Goal: Transaction & Acquisition: Purchase product/service

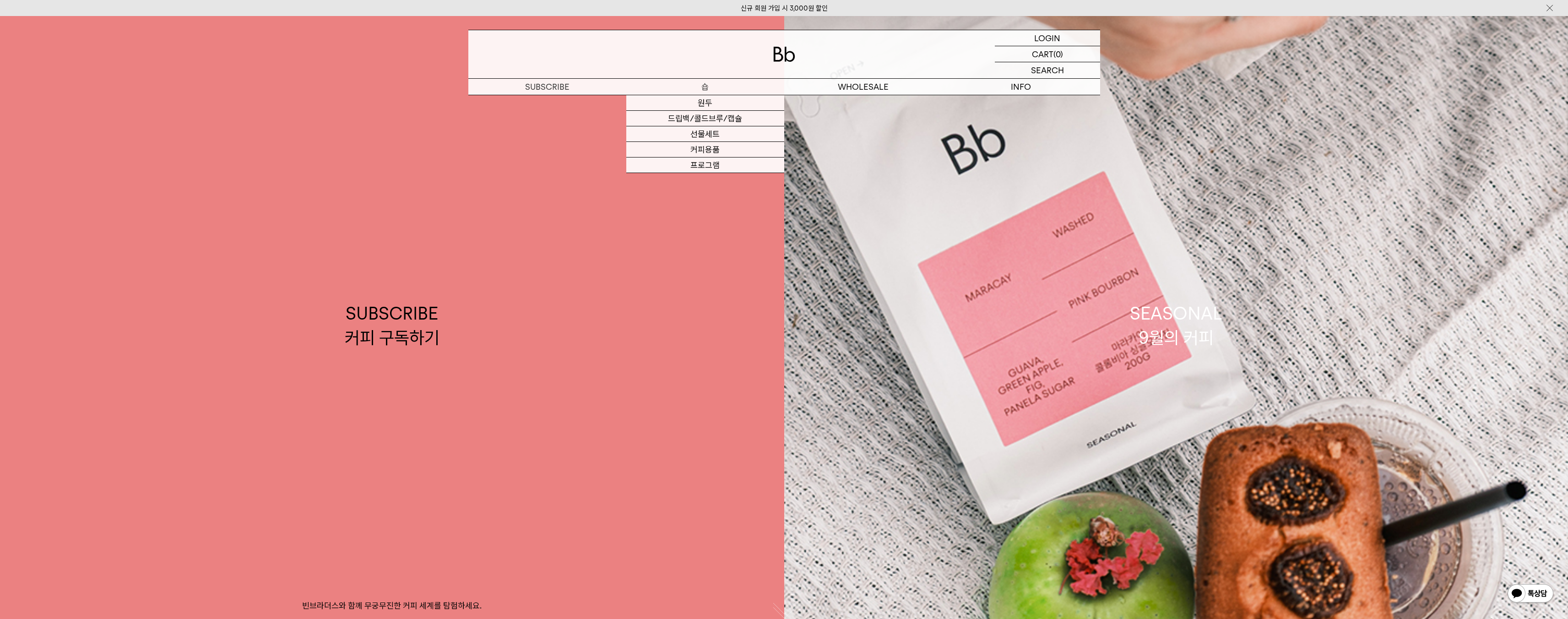
click at [702, 83] on p "숍" at bounding box center [705, 87] width 158 height 16
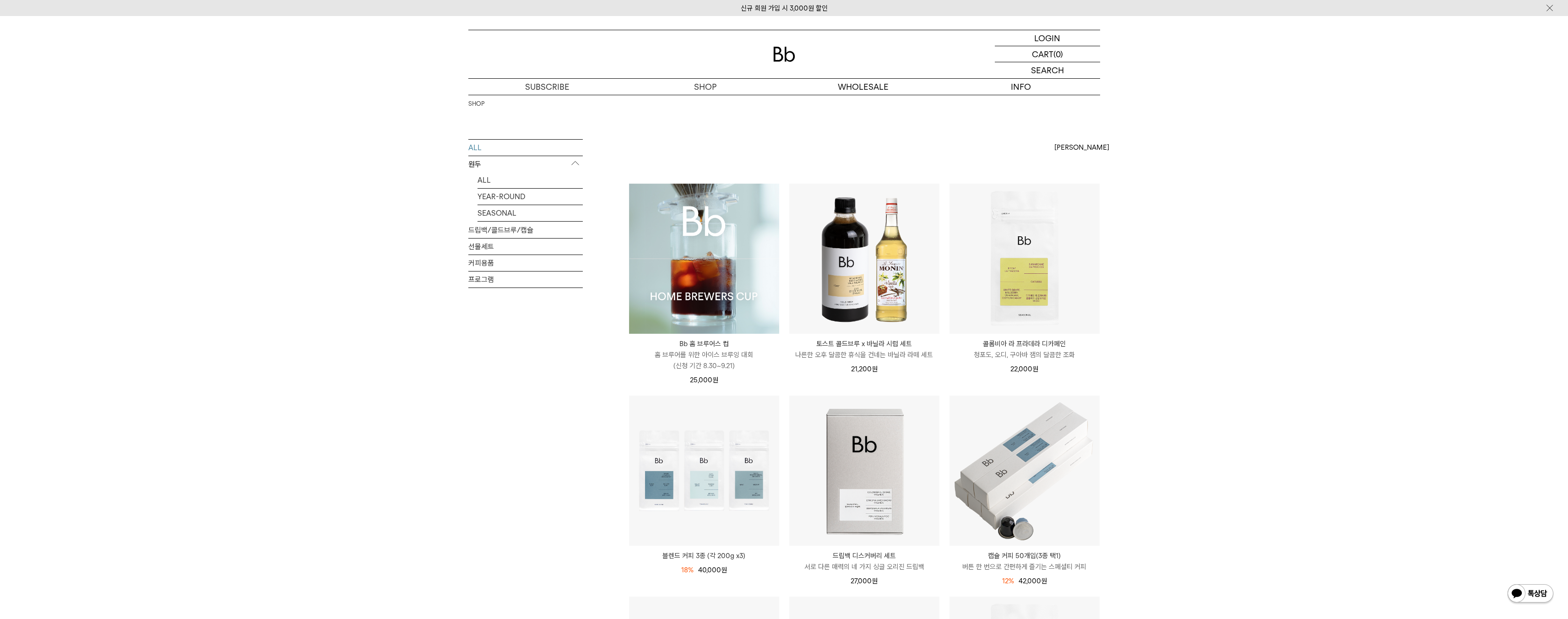
click at [744, 302] on img at bounding box center [704, 259] width 150 height 150
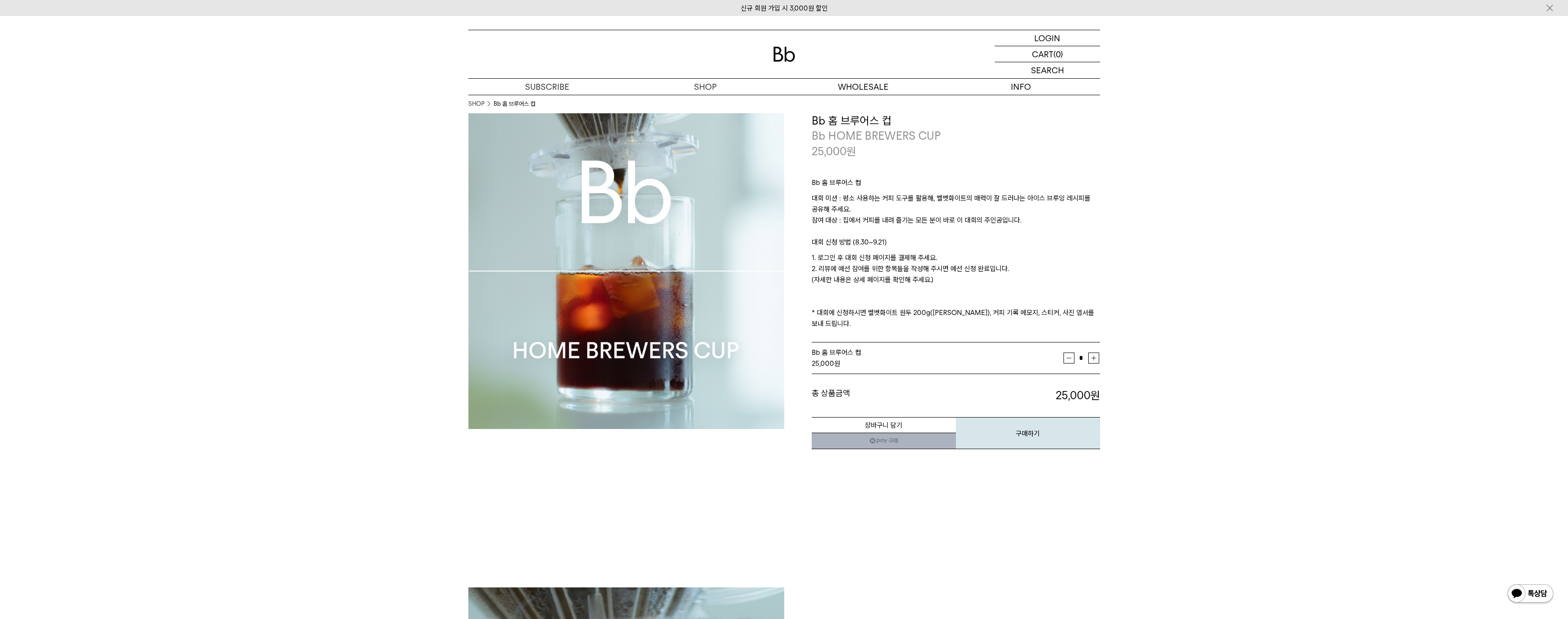
scroll to position [159, 0]
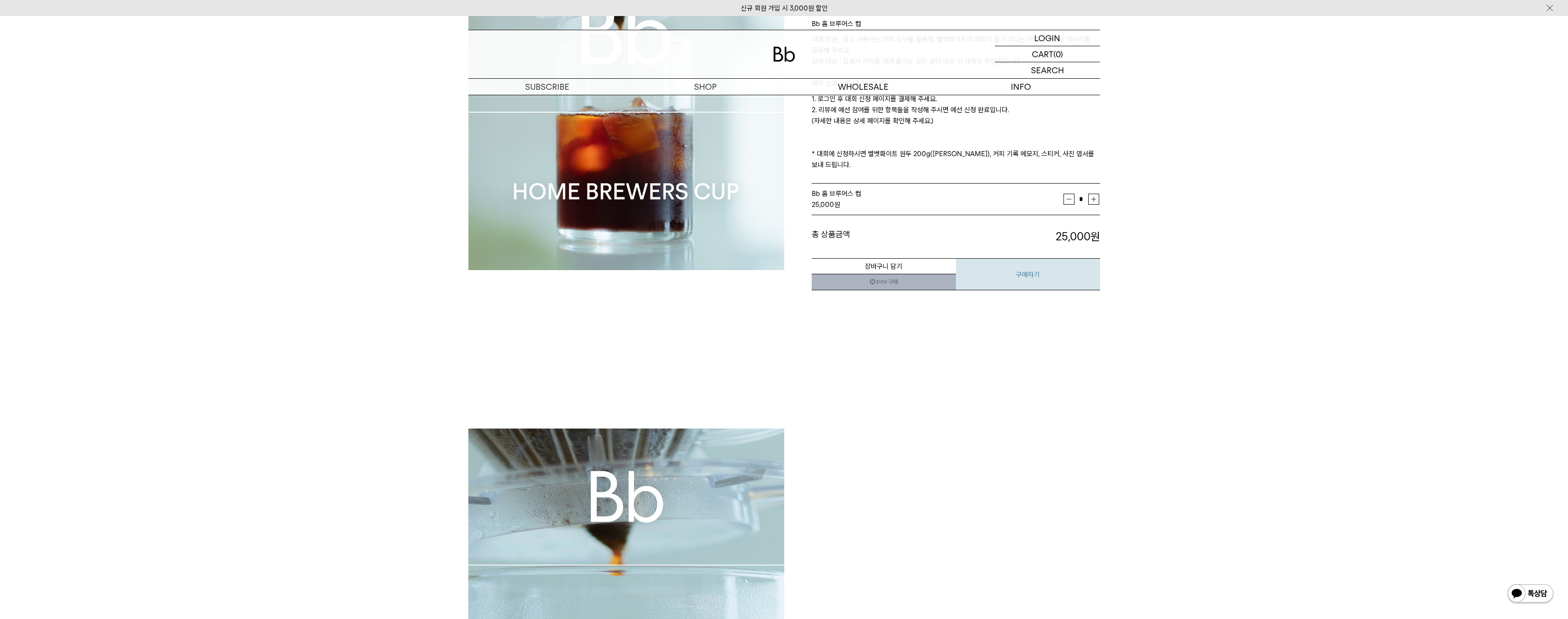
click at [1037, 263] on button "구매하기" at bounding box center [1028, 274] width 144 height 32
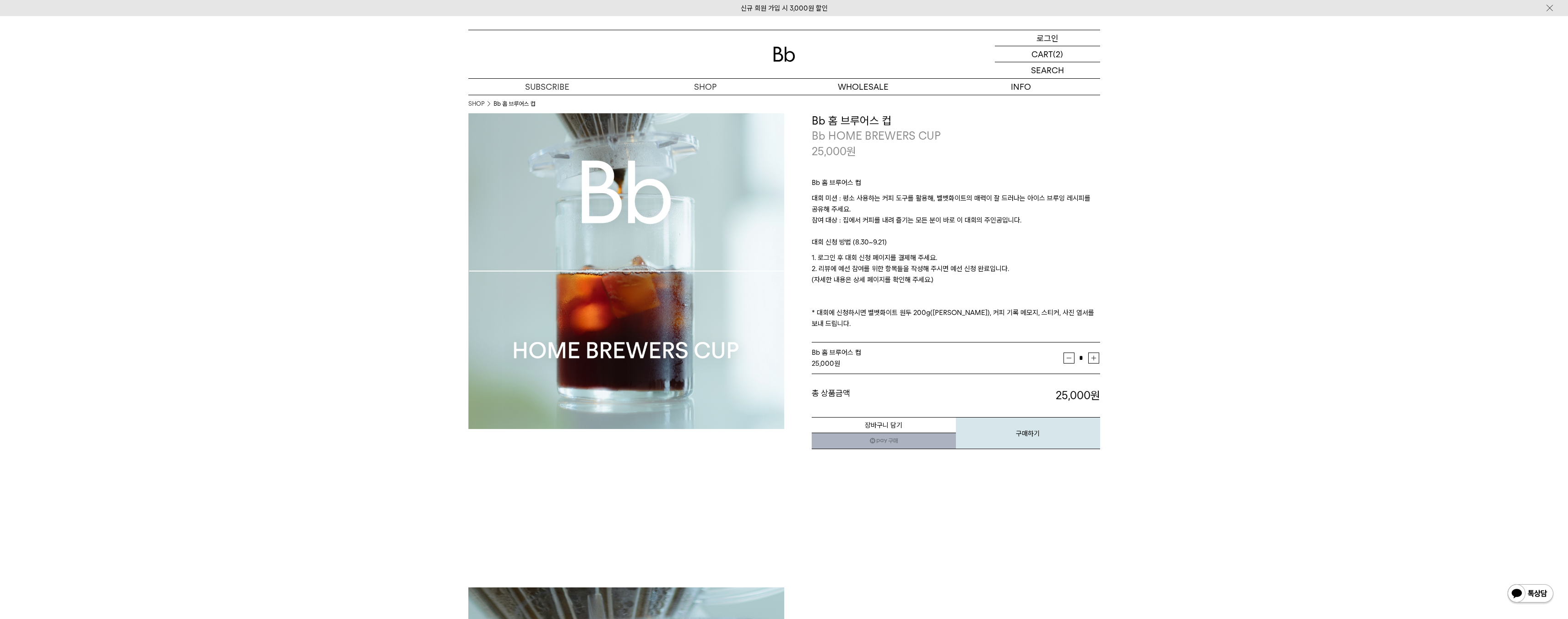
click at [1055, 37] on p "로그인" at bounding box center [1047, 37] width 22 height 15
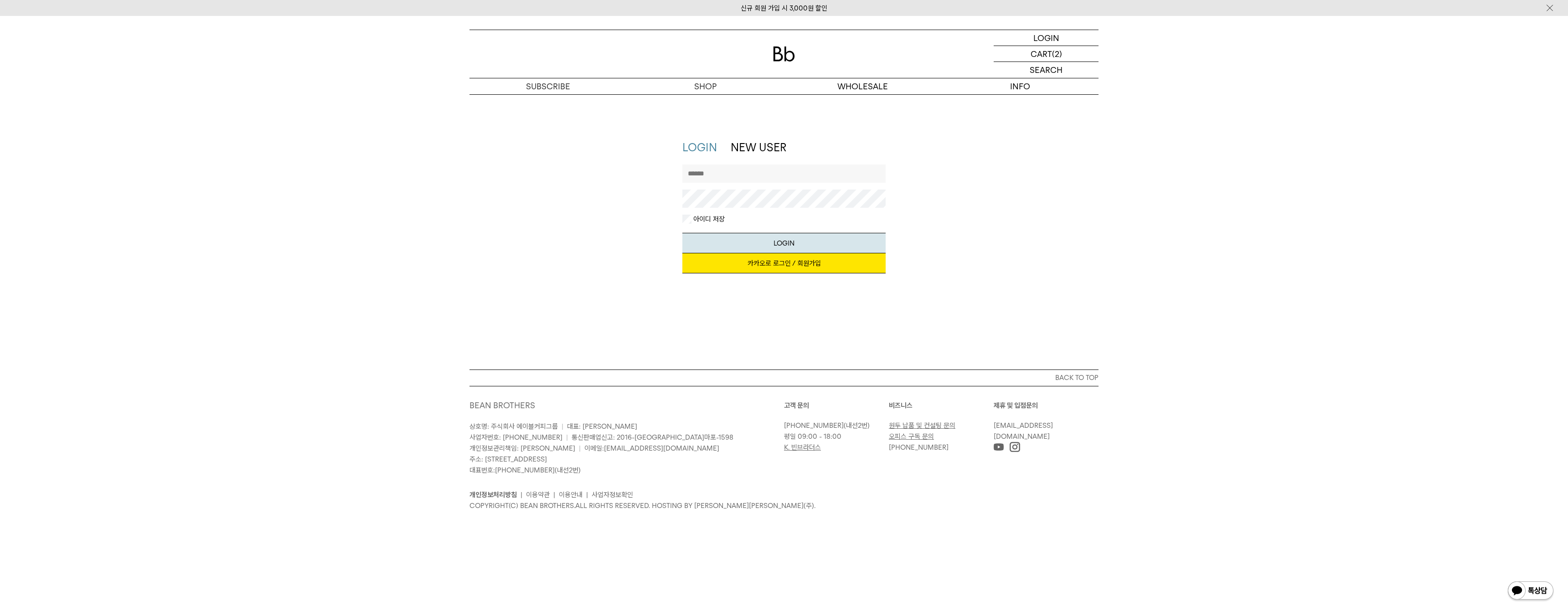
click at [804, 263] on link "카카오로 로그인 / 회원가입" at bounding box center [784, 263] width 204 height 20
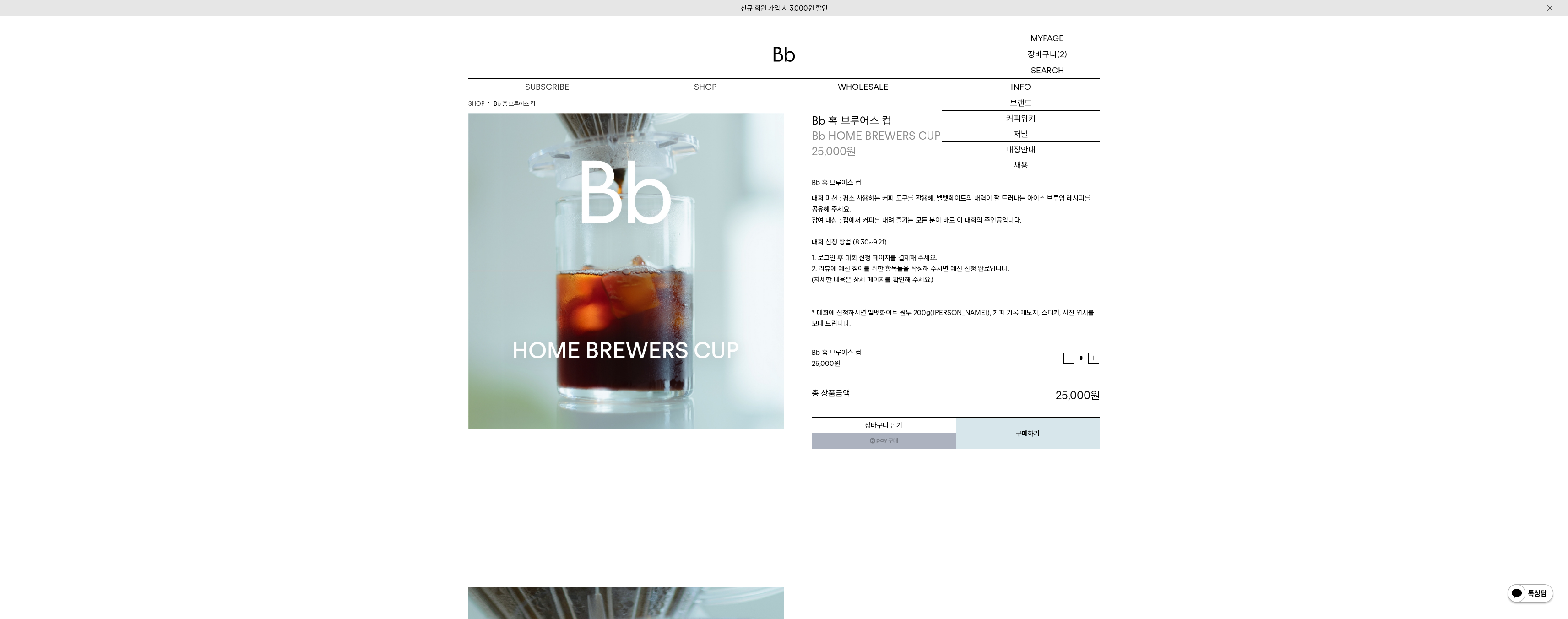
click at [1043, 53] on p "장바구니" at bounding box center [1042, 54] width 29 height 15
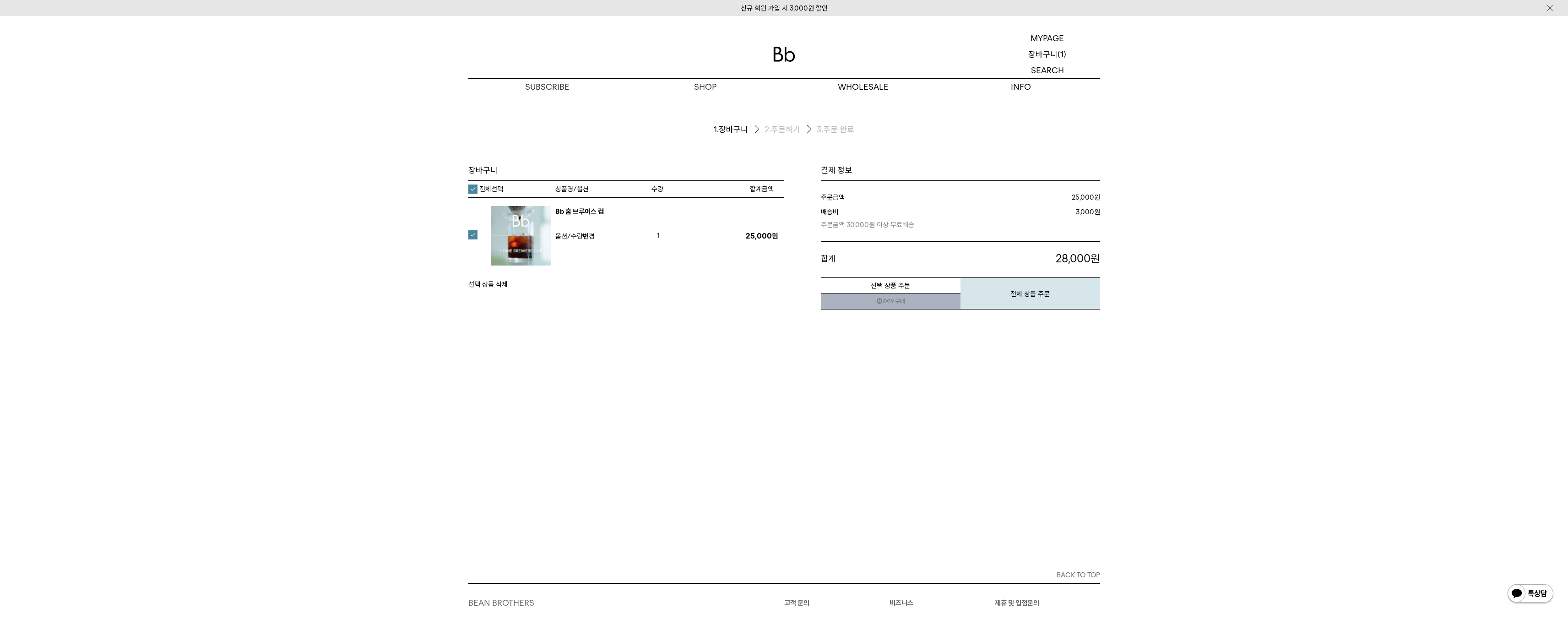
click at [1049, 52] on p "장바구니" at bounding box center [1043, 54] width 29 height 15
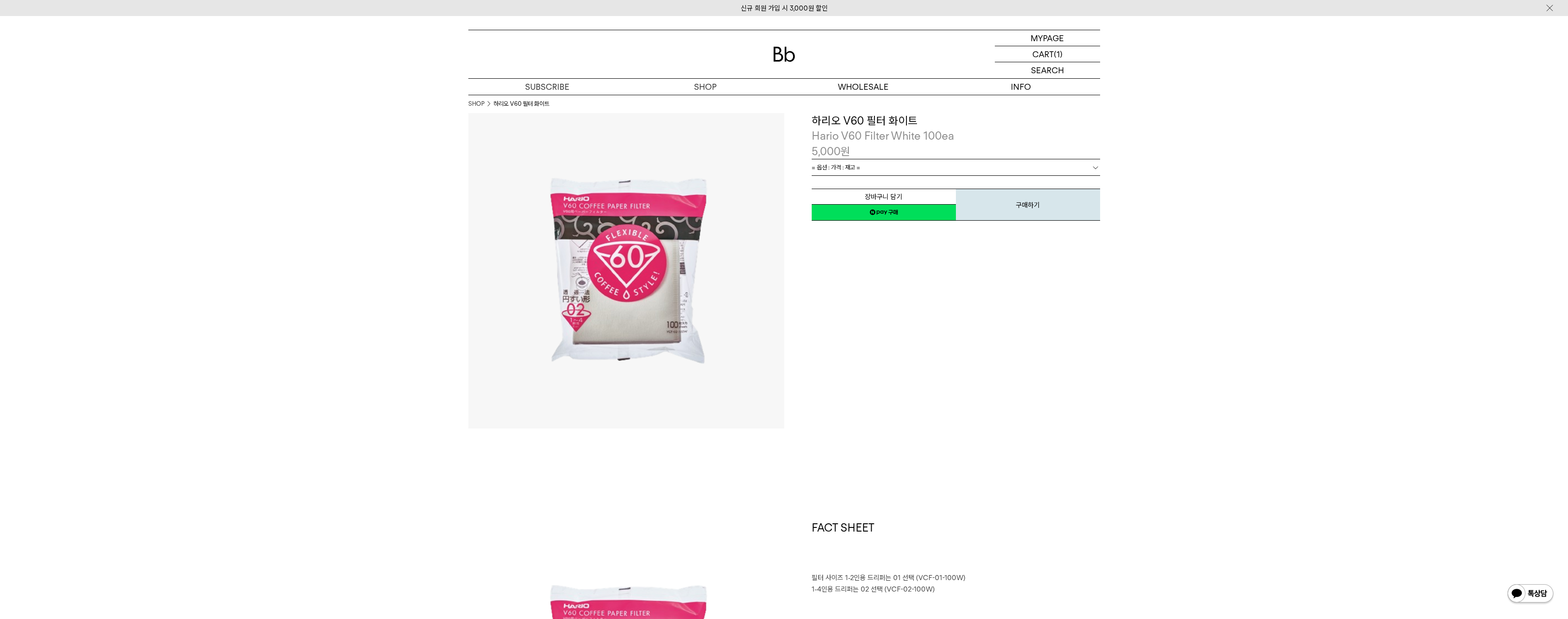
scroll to position [6, 0]
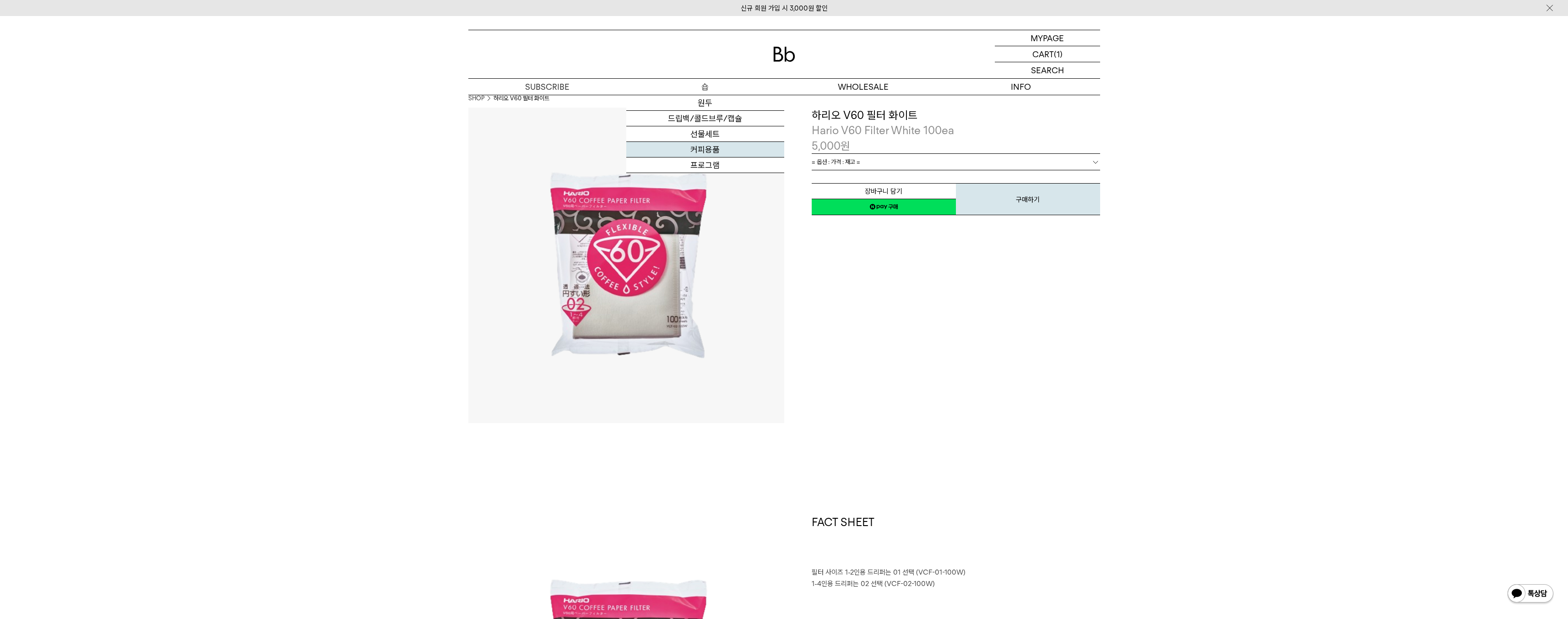
click at [713, 154] on link "커피용품" at bounding box center [705, 149] width 158 height 15
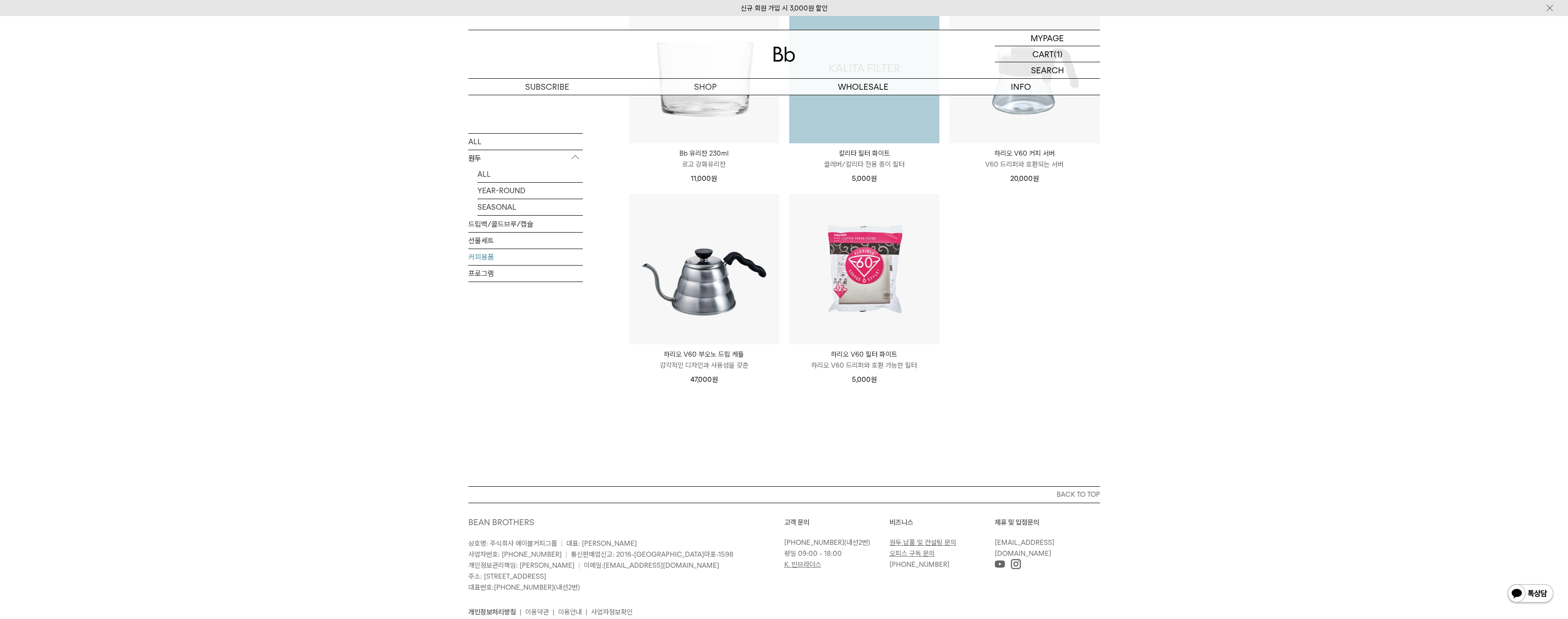
scroll to position [35, 0]
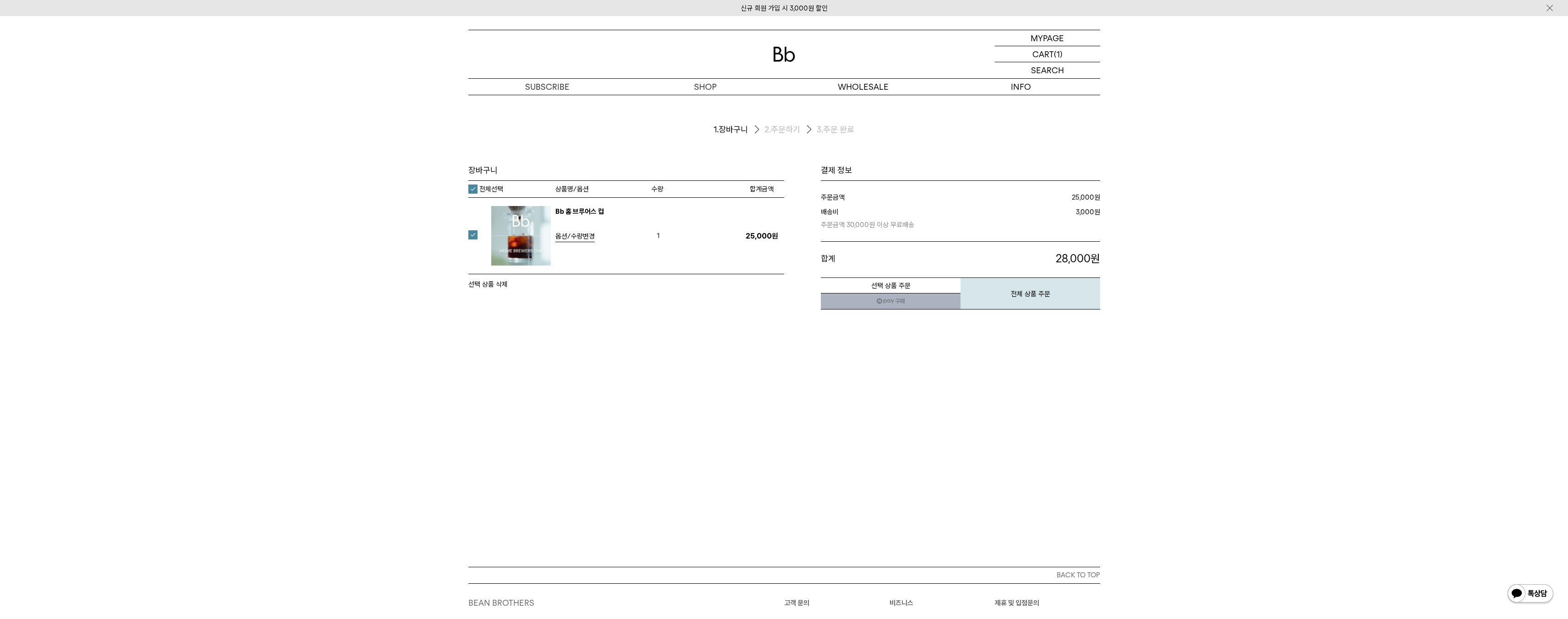
scroll to position [6, 0]
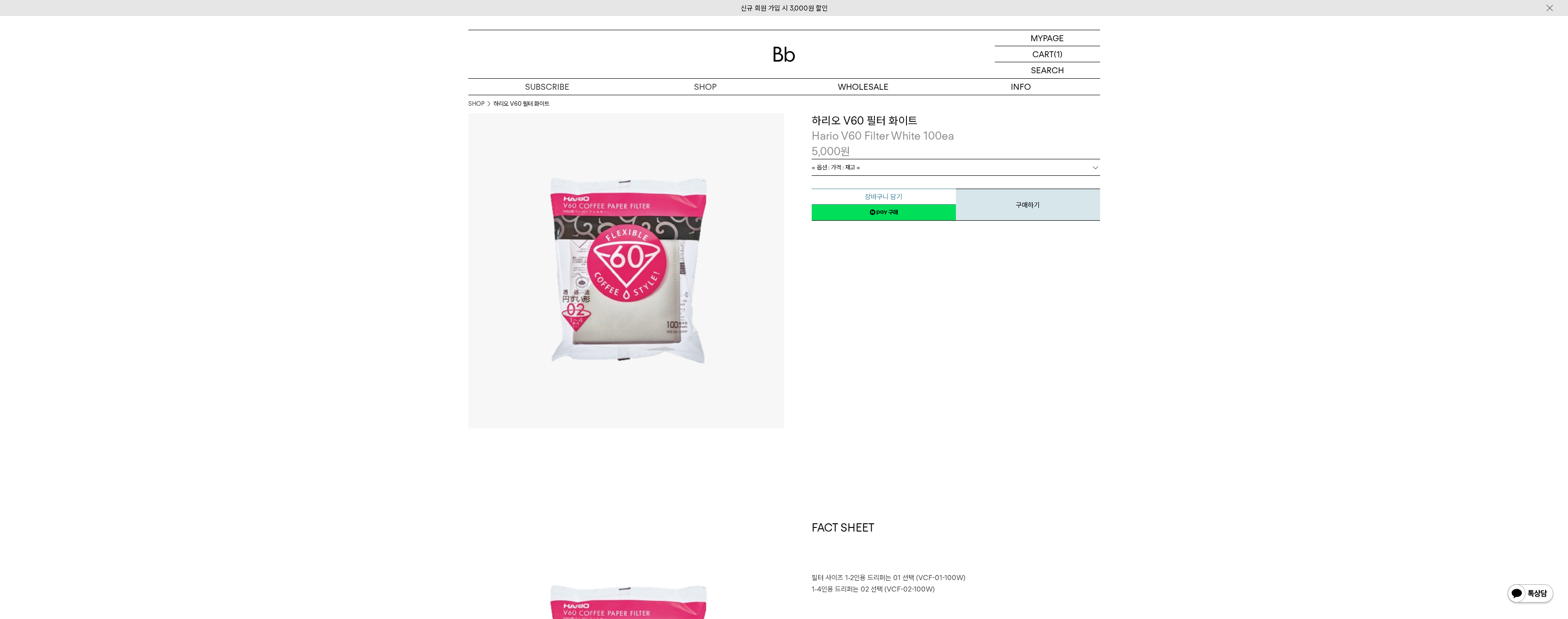
click at [908, 199] on button "장바구니 담기" at bounding box center [884, 197] width 144 height 16
click at [883, 163] on link "= 옵션 : 가격 : 재고 =" at bounding box center [956, 168] width 289 height 16
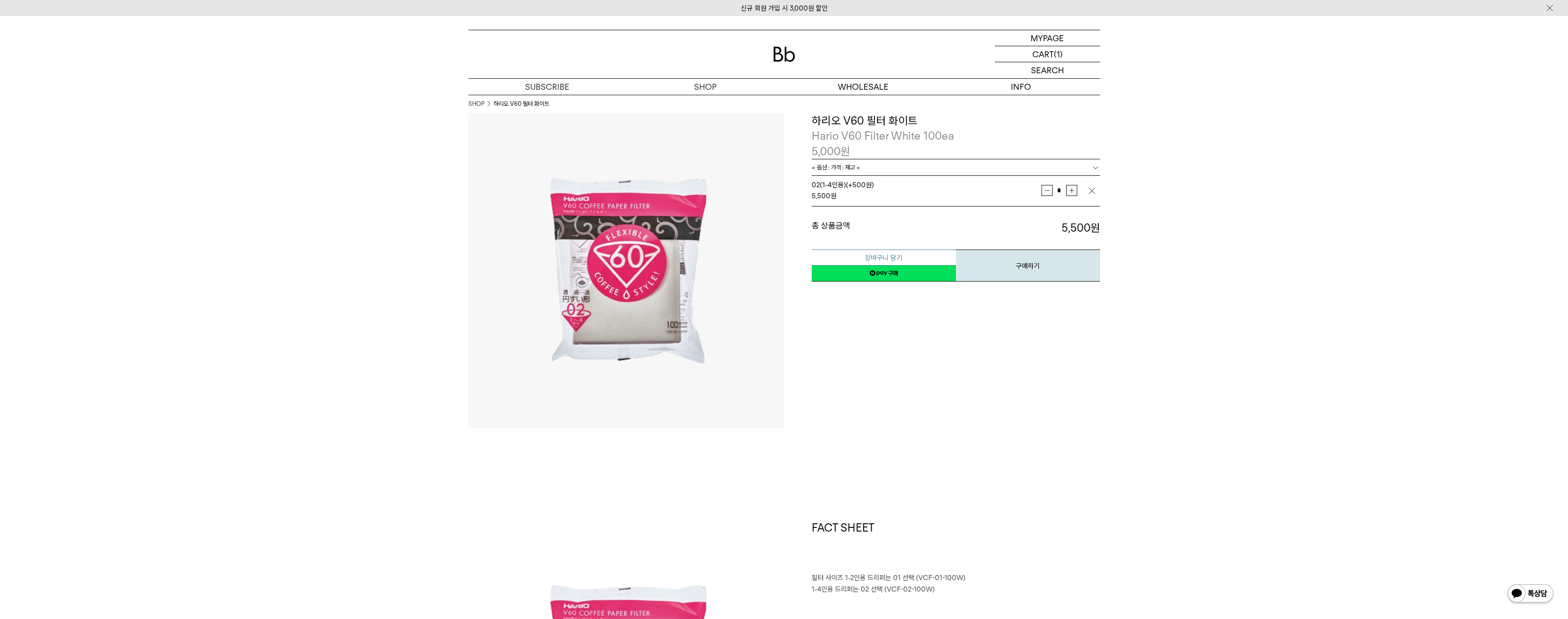
click at [917, 258] on button "장바구니 담기" at bounding box center [884, 258] width 144 height 16
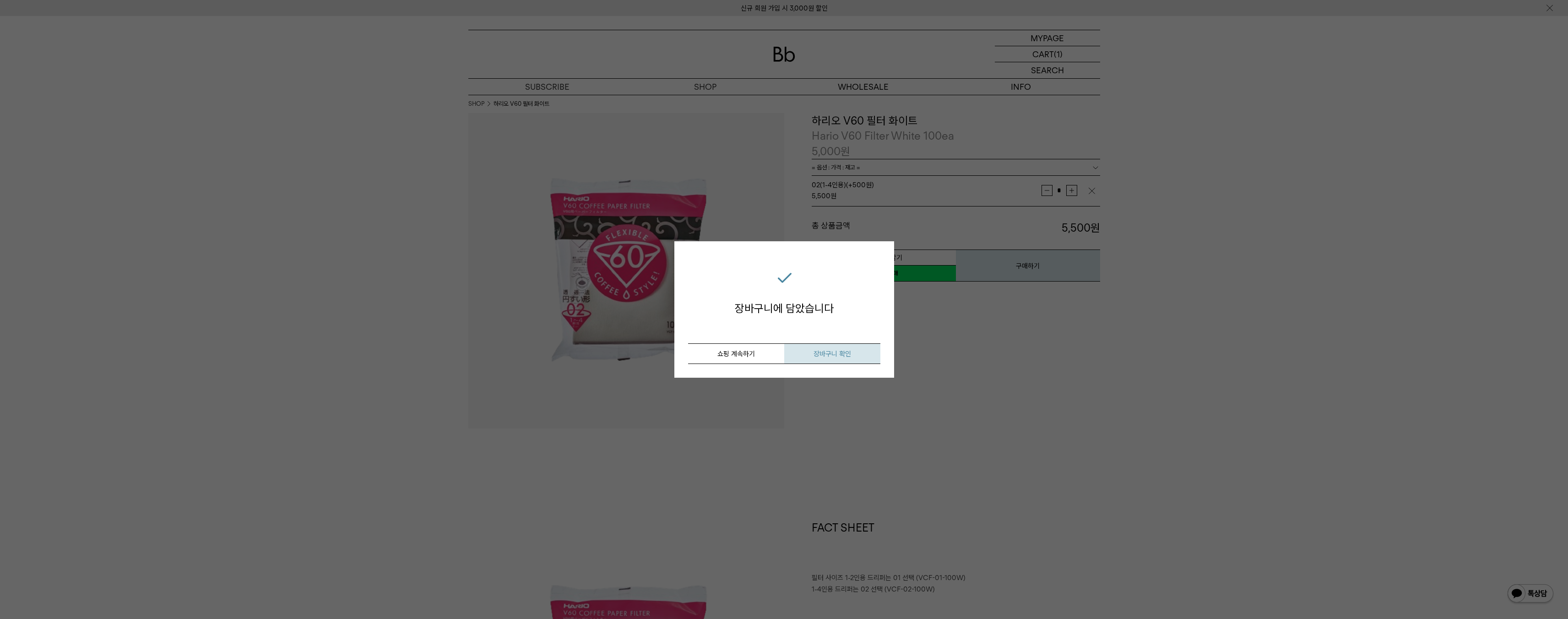
click at [829, 354] on span "장바구니 확인" at bounding box center [832, 354] width 37 height 8
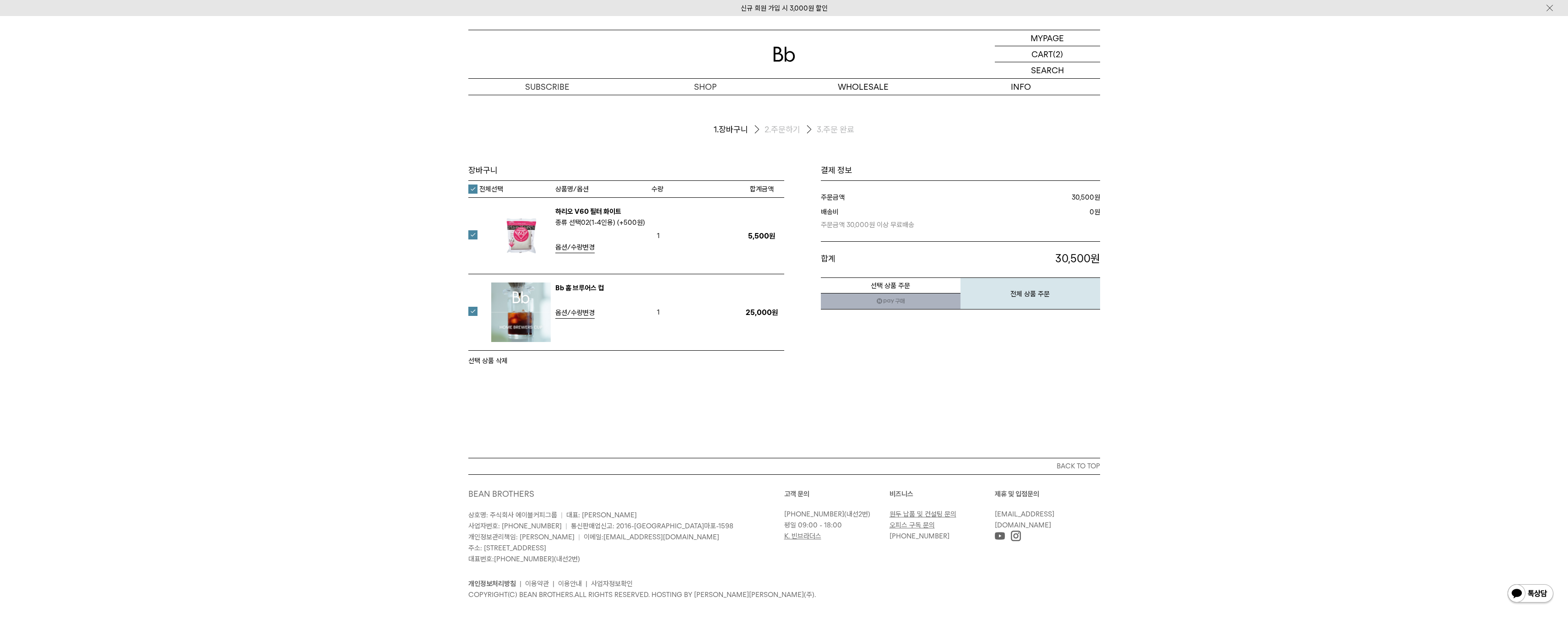
scroll to position [6, 0]
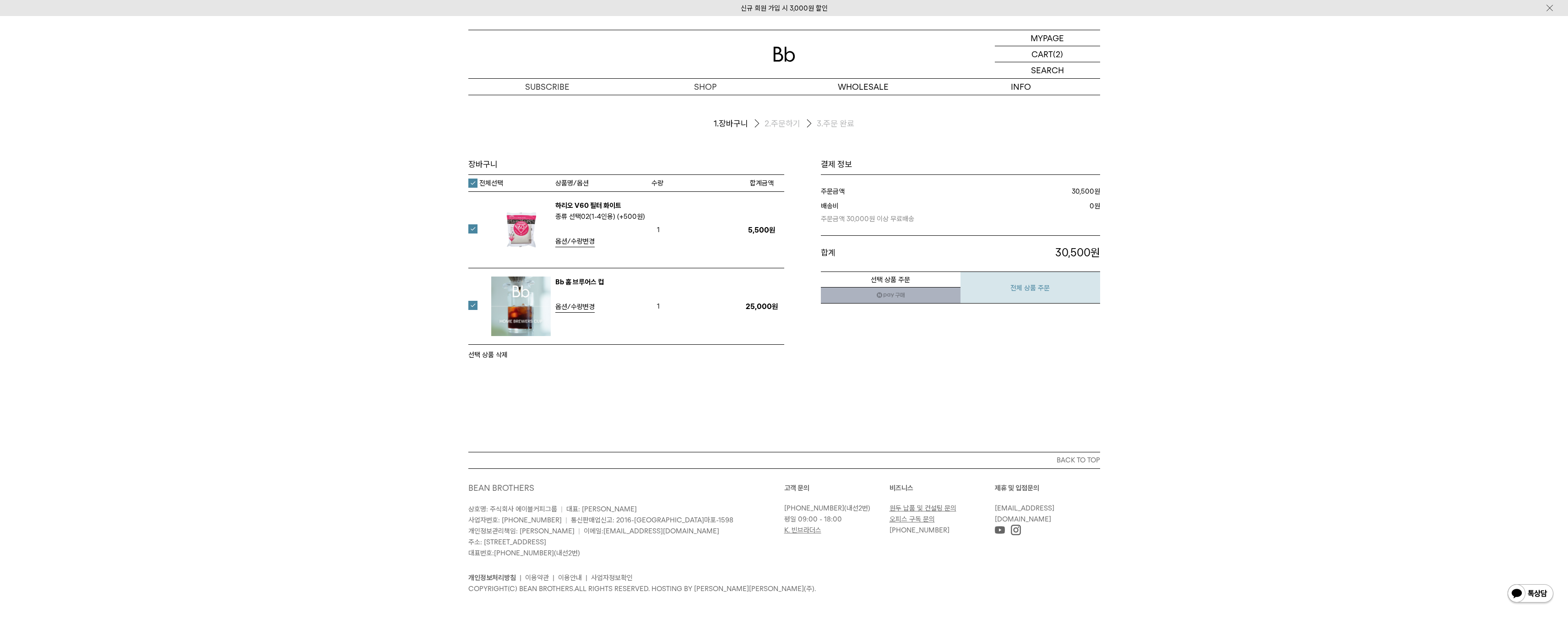
click at [1031, 294] on button "전체 상품 주문" at bounding box center [1030, 287] width 139 height 32
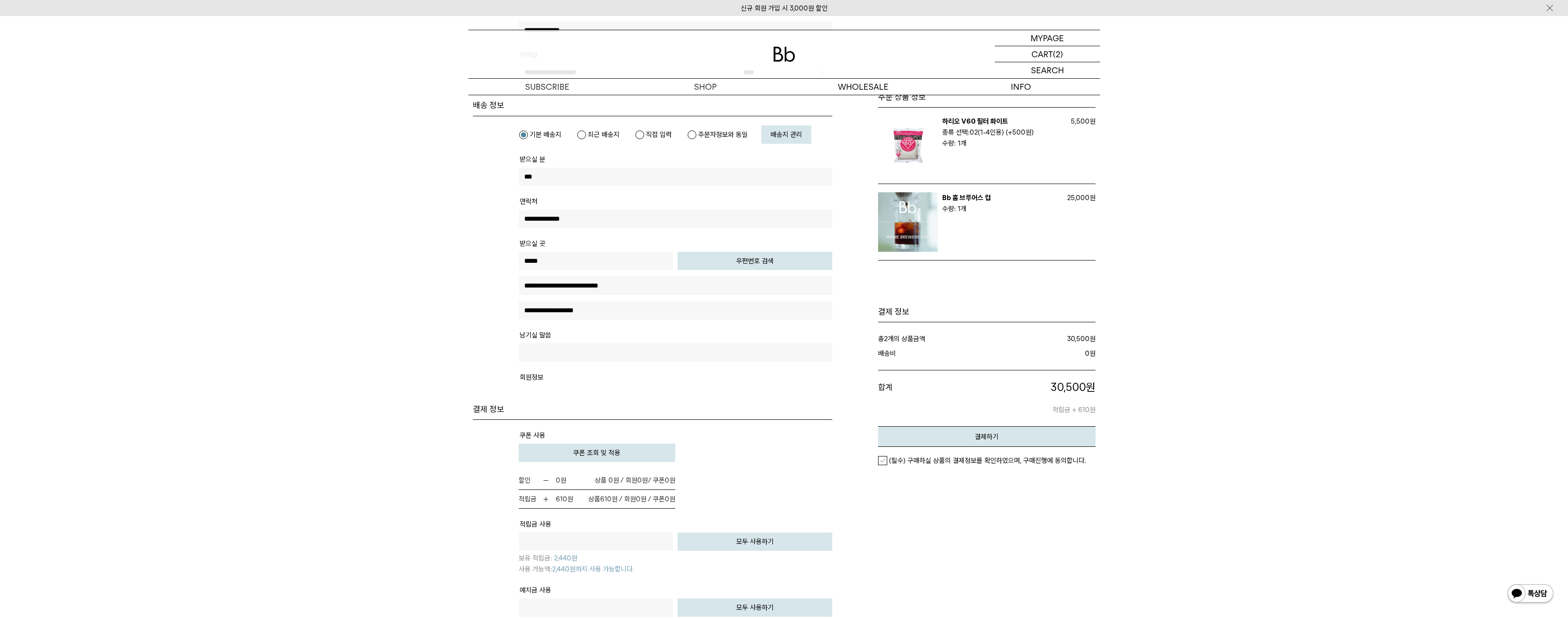
scroll to position [358, 0]
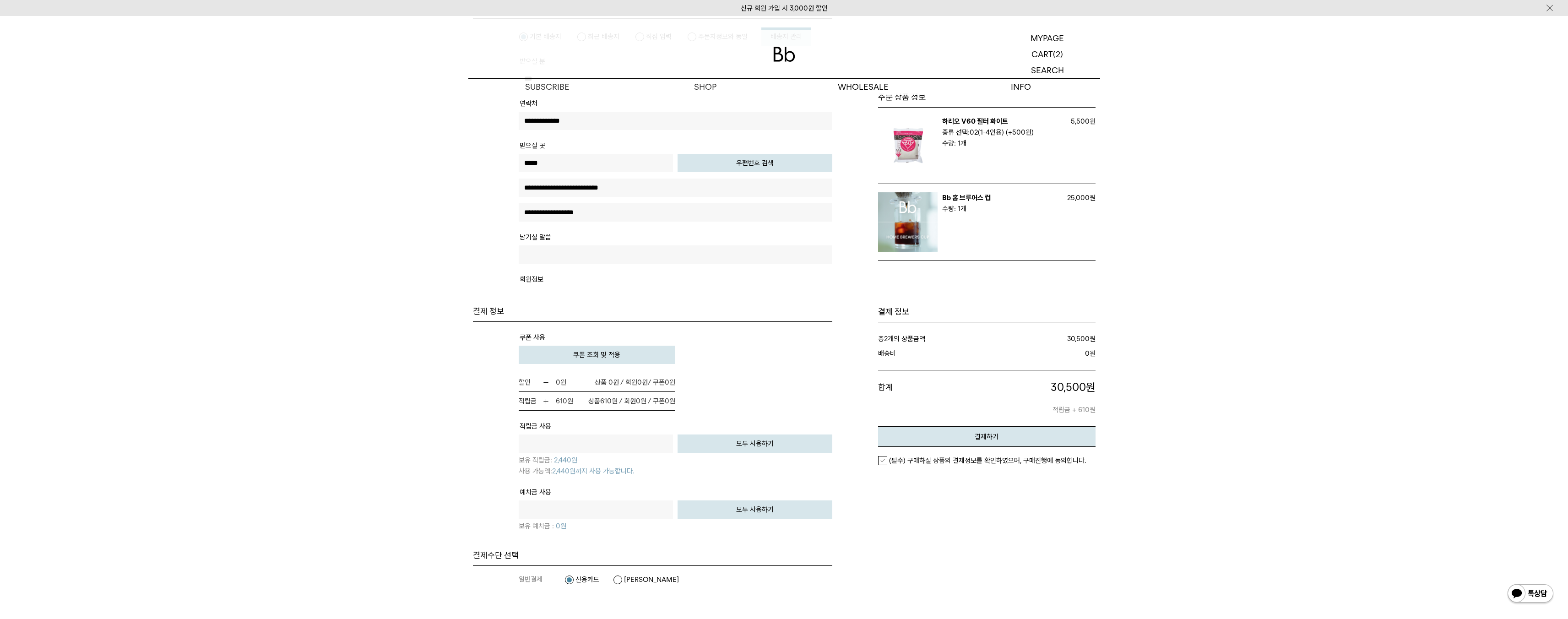
click at [732, 442] on button "모두 사용하기" at bounding box center [754, 444] width 155 height 18
type input "****"
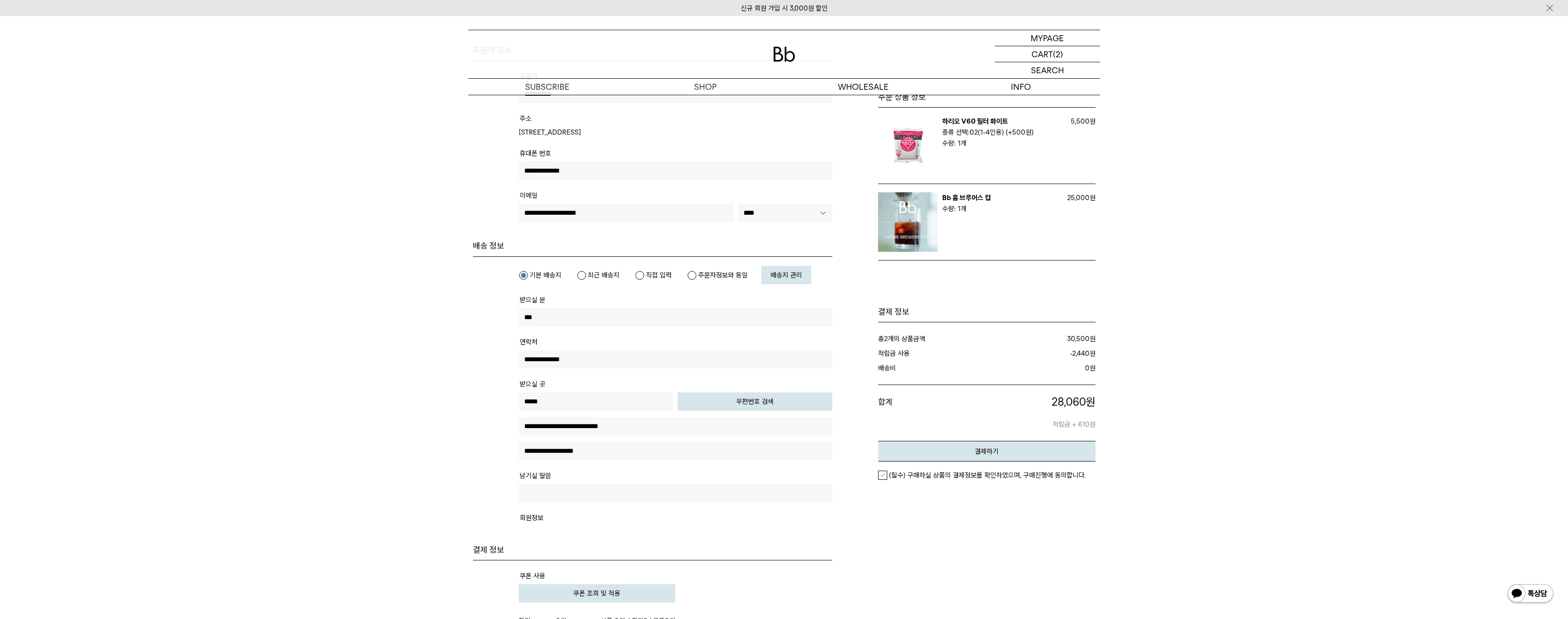
scroll to position [26, 0]
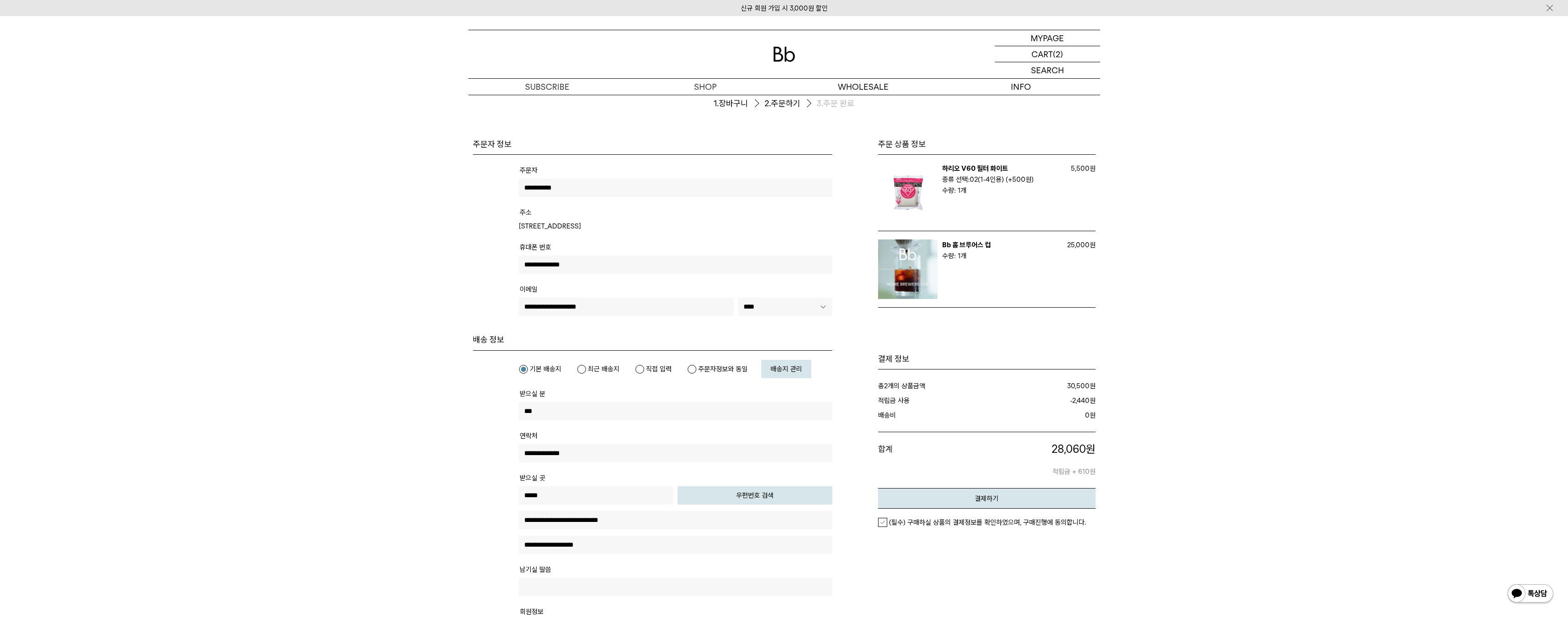
click at [911, 522] on em "(필수) 구매하실 상품의 결제정보를 확인하였으며, 구매진행에 동의합니다." at bounding box center [987, 522] width 197 height 8
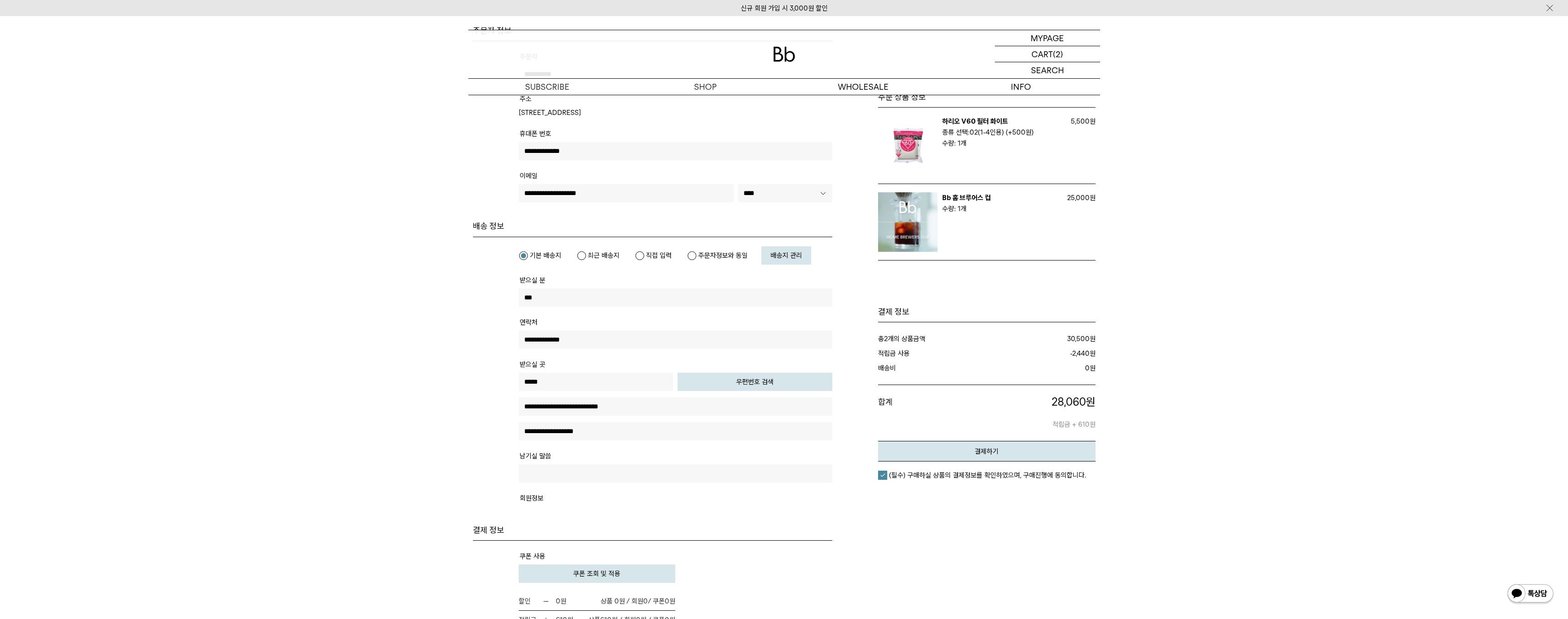
scroll to position [0, 0]
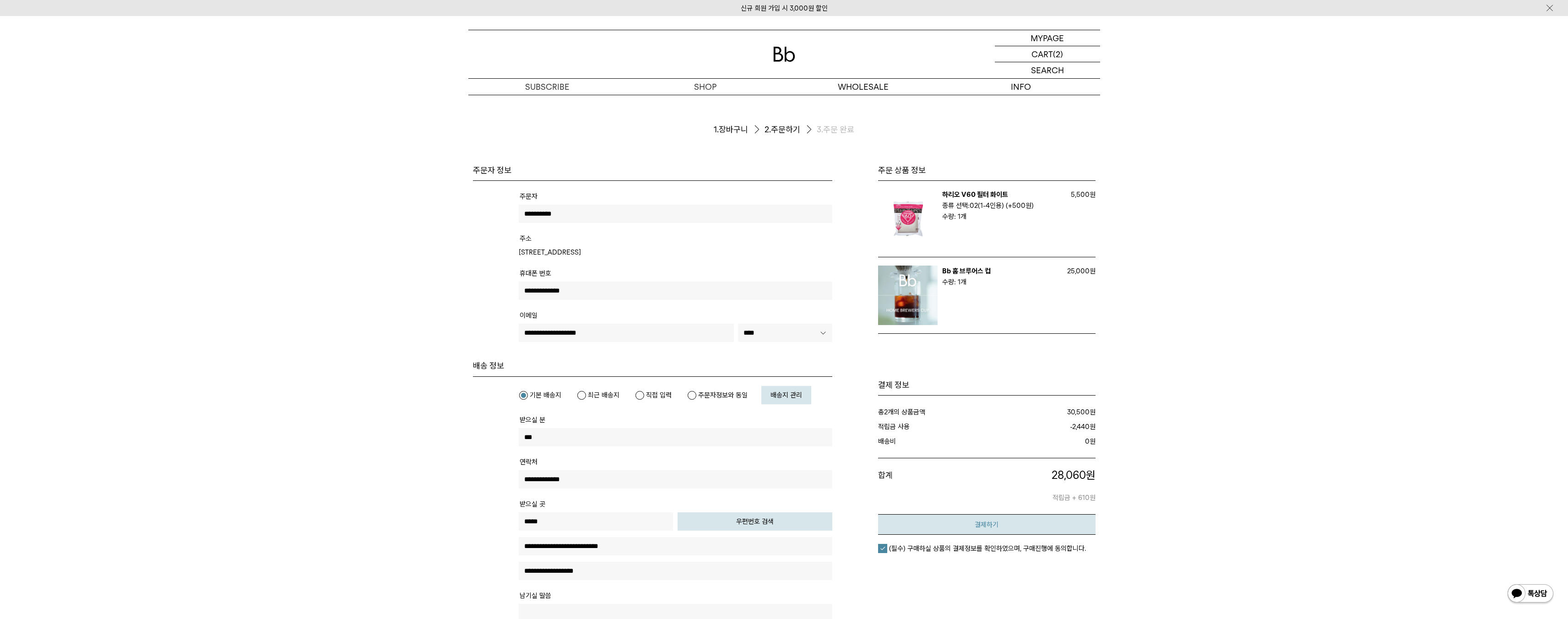
click at [1013, 530] on button "결제하기" at bounding box center [987, 525] width 218 height 21
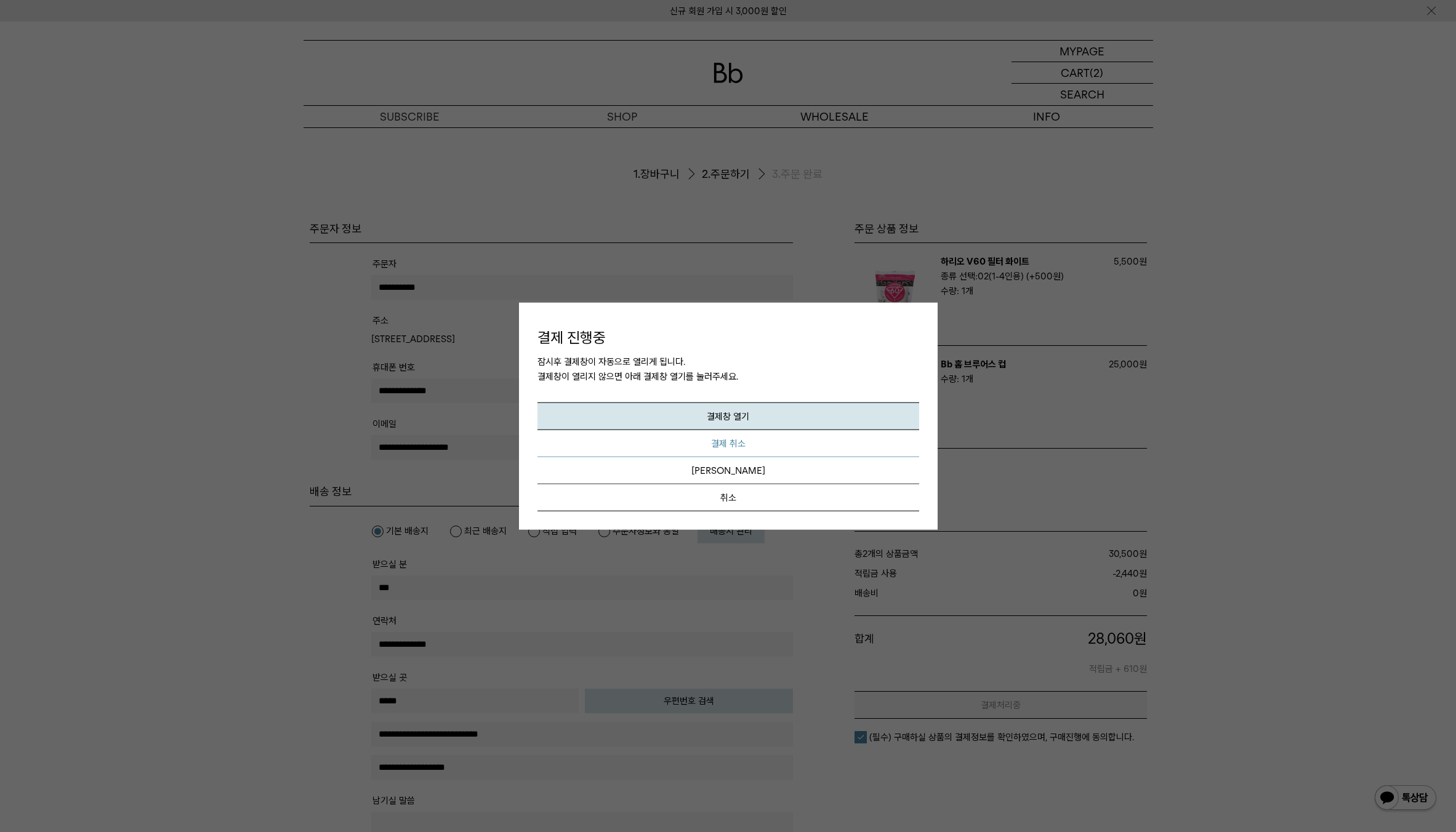
click at [752, 445] on link "결제 취소" at bounding box center [728, 443] width 381 height 27
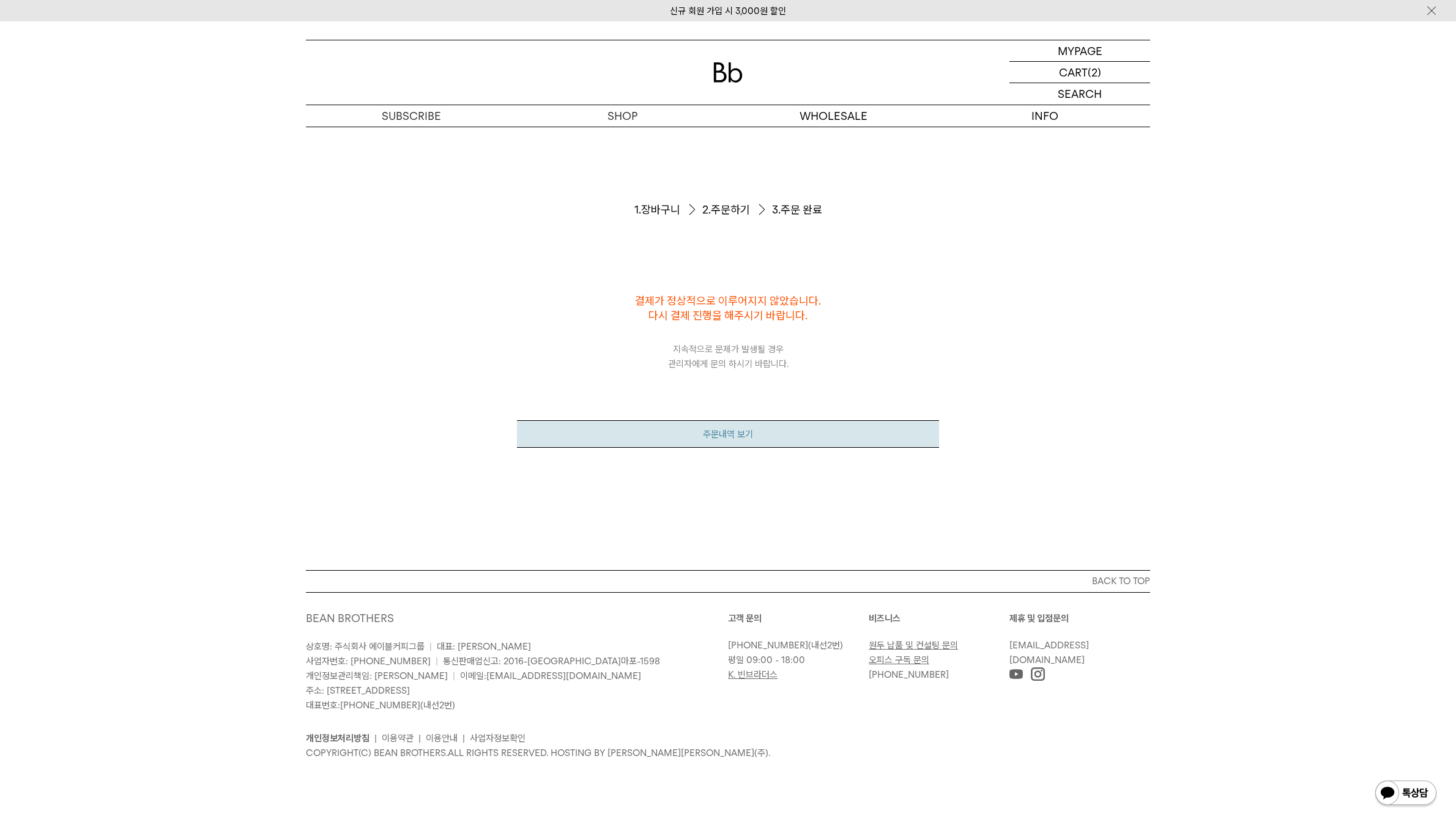
drag, startPoint x: 839, startPoint y: 422, endPoint x: 846, endPoint y: 435, distance: 14.8
click at [839, 422] on link "주문내역 보기" at bounding box center [728, 434] width 422 height 28
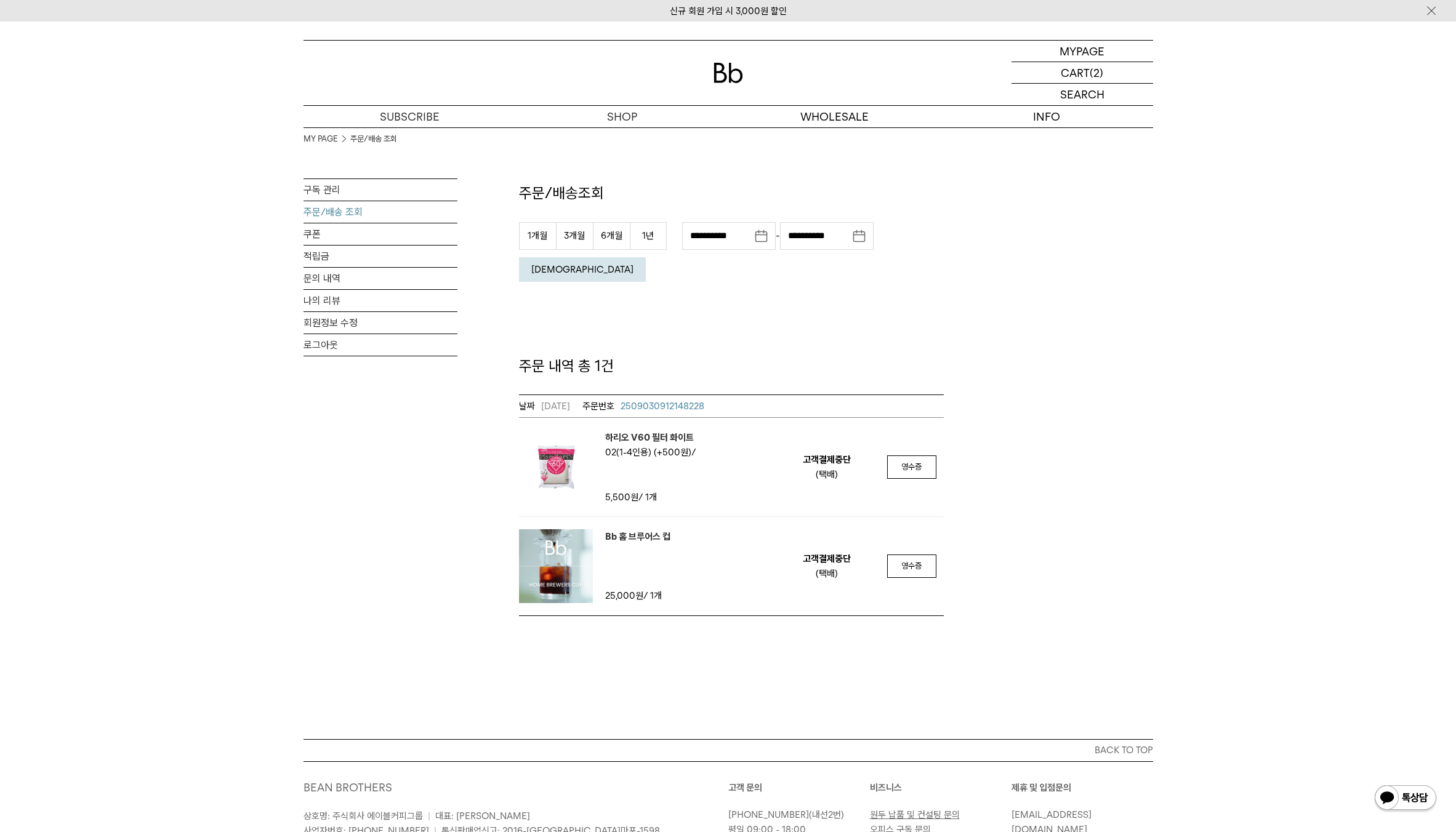
drag, startPoint x: 1075, startPoint y: 317, endPoint x: 1068, endPoint y: 338, distance: 22.1
click at [1075, 323] on div "**********" at bounding box center [728, 372] width 849 height 489
click at [837, 452] on em "고객결제중단" at bounding box center [826, 460] width 48 height 15
click at [351, 209] on link "주문/배송 조회" at bounding box center [380, 212] width 154 height 21
click at [1068, 66] on p "장바구니" at bounding box center [1075, 72] width 39 height 21
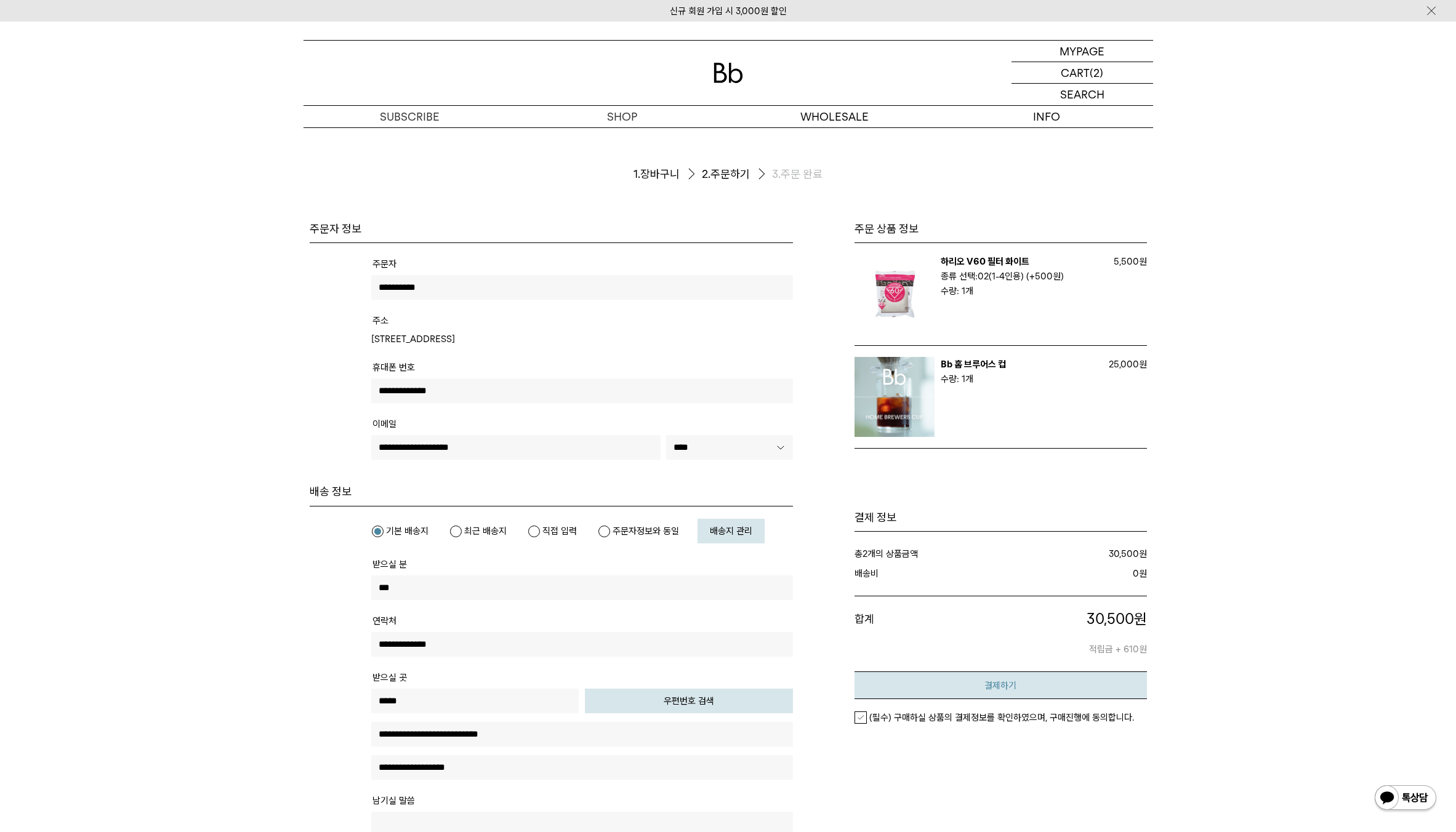
click at [1028, 697] on button "결제하기" at bounding box center [1001, 686] width 293 height 28
click at [1040, 713] on em "(필수) 구매하실 상품의 결제정보를 확인하였으며, 구매진행에 동의합니다." at bounding box center [1001, 717] width 265 height 11
click at [1046, 695] on button "결제하기" at bounding box center [1001, 686] width 293 height 28
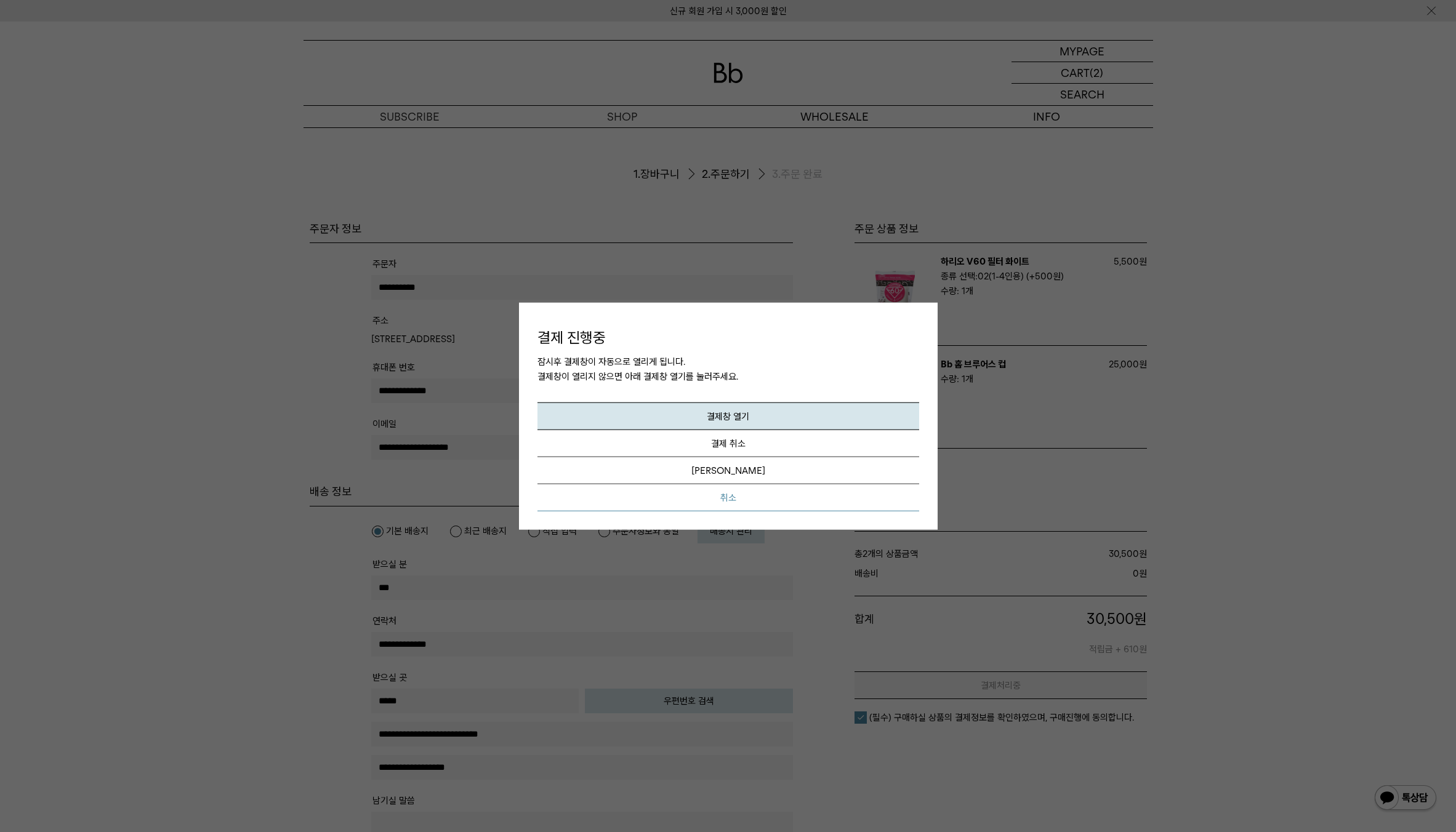
click at [769, 502] on button "취소" at bounding box center [728, 497] width 381 height 27
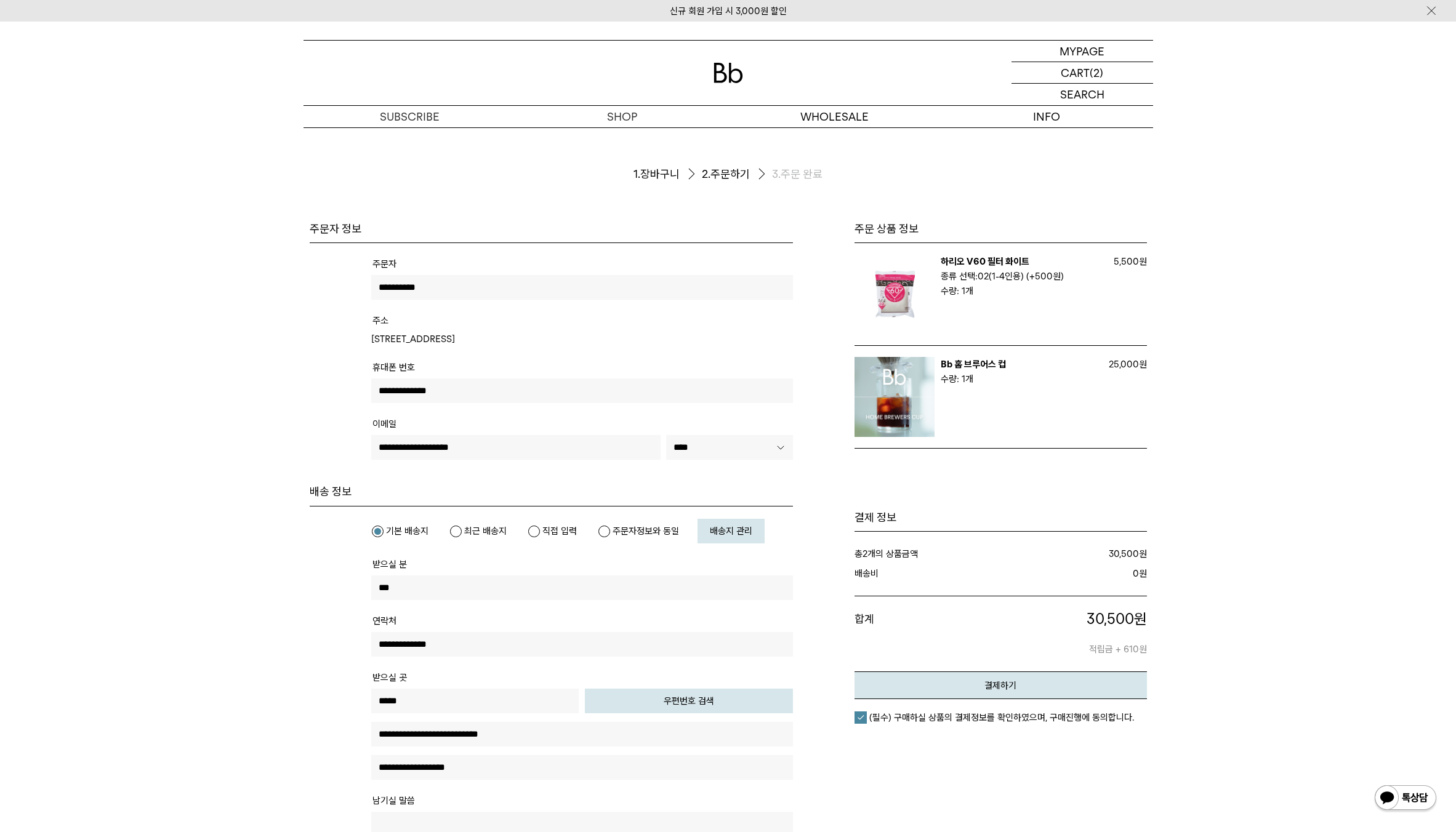
click at [1163, 437] on div "주문서작성 / 결제 1. 장바구니 2. 주문하기 3. 주문 완료" at bounding box center [728, 765] width 886 height 1276
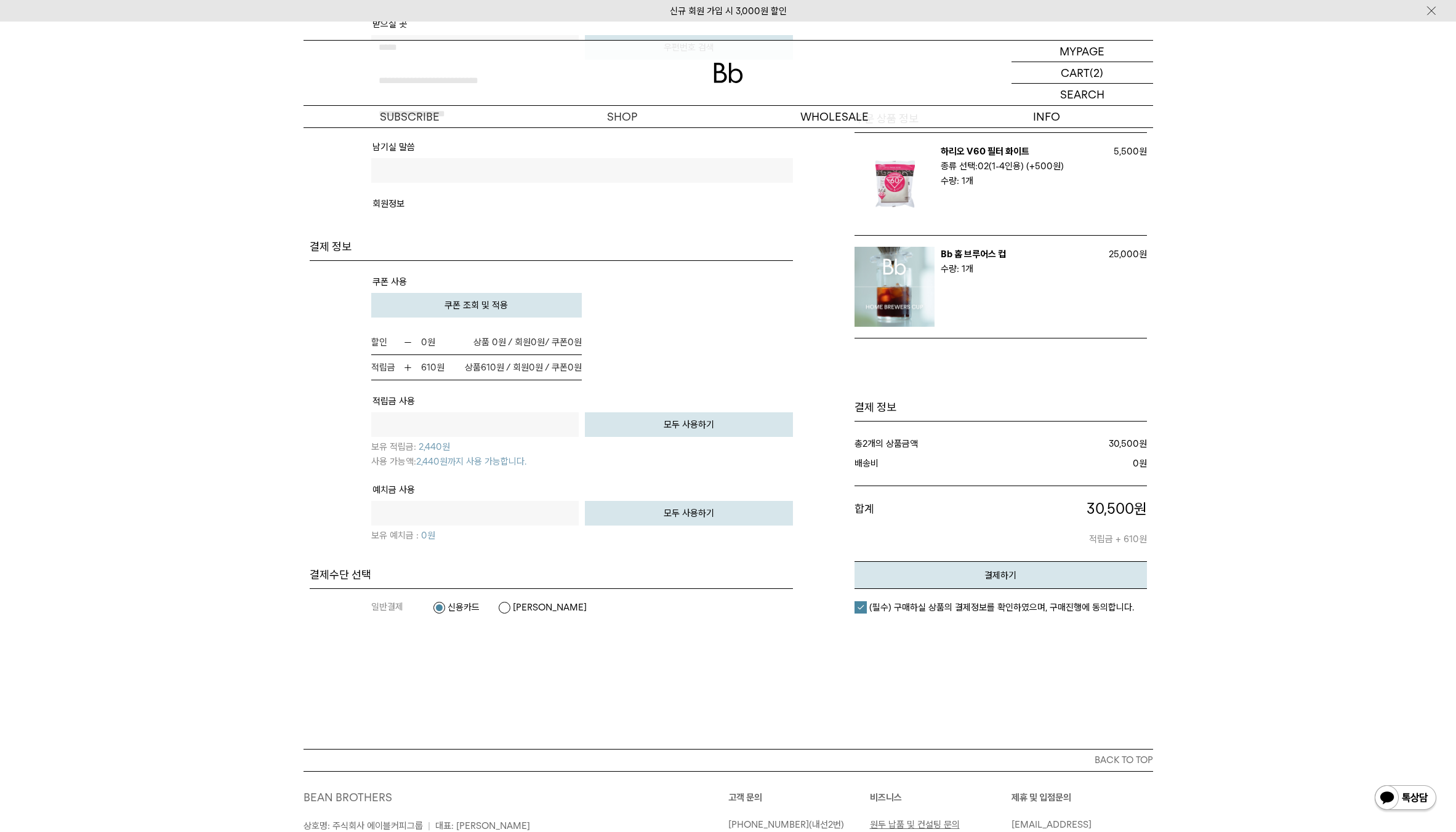
scroll to position [805, 0]
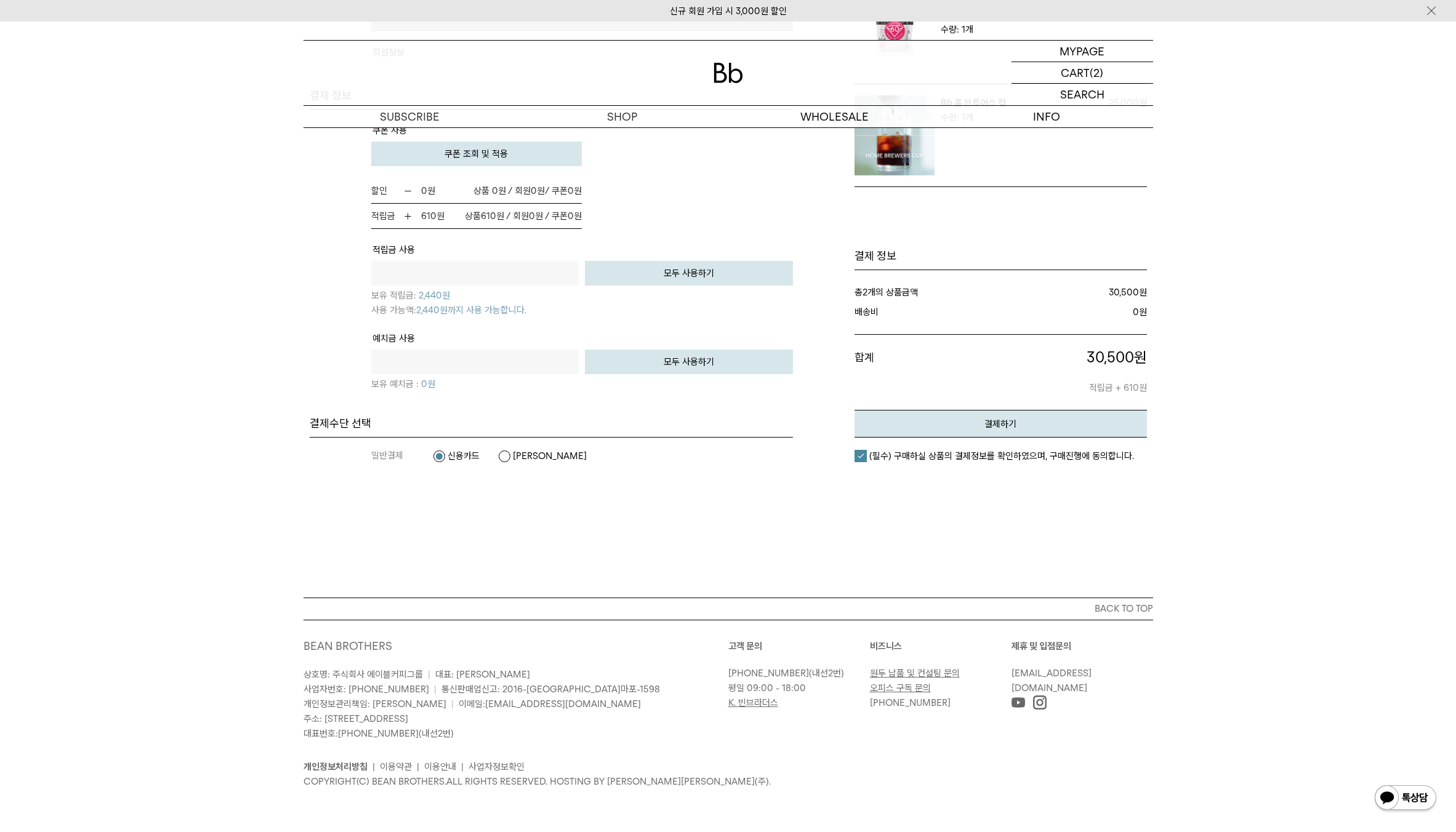
click at [512, 449] on dl "일반결제 신용카드 카카오페이" at bounding box center [582, 455] width 422 height 37
click at [515, 454] on label "카카오페이" at bounding box center [543, 455] width 89 height 12
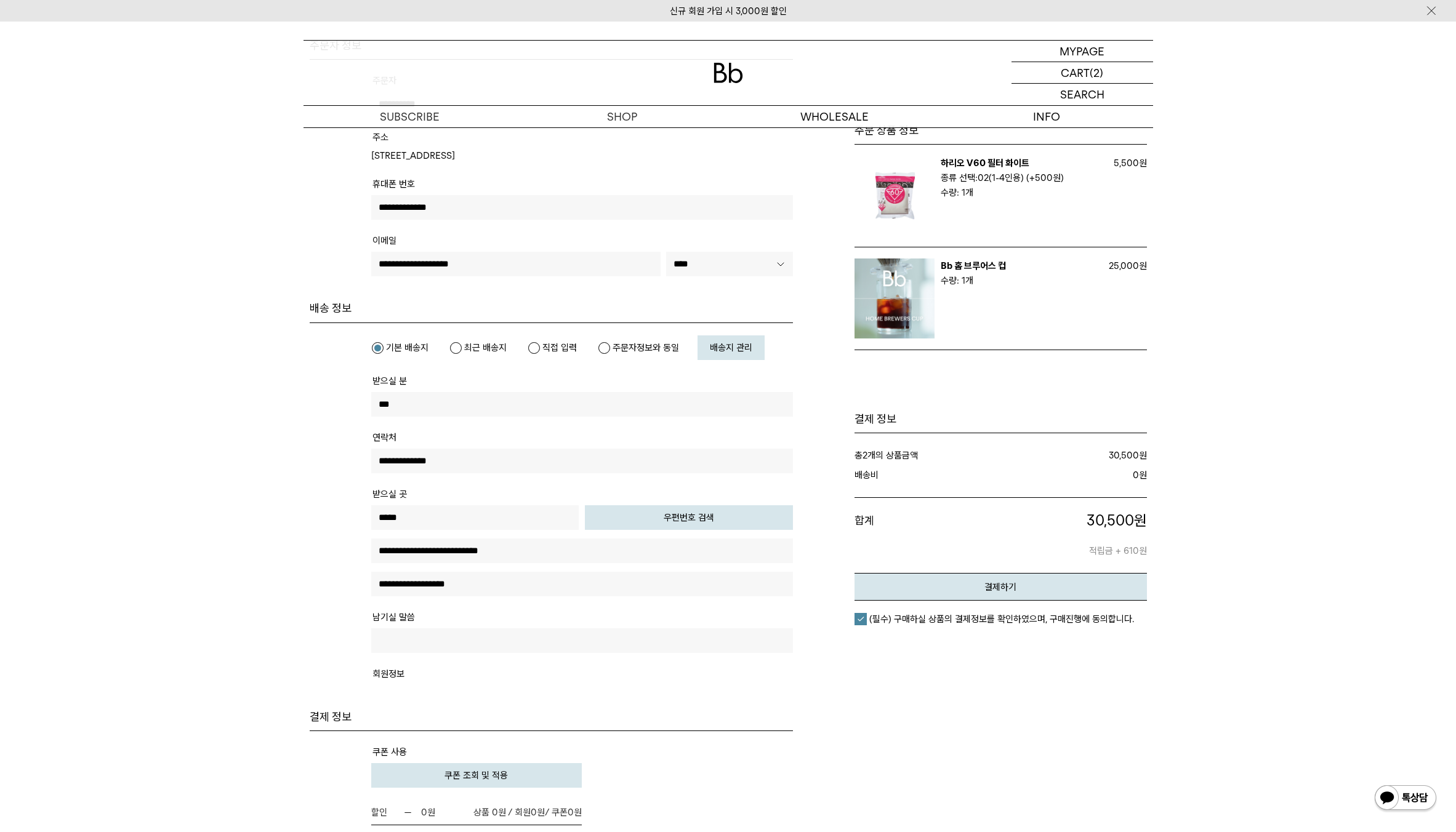
scroll to position [0, 0]
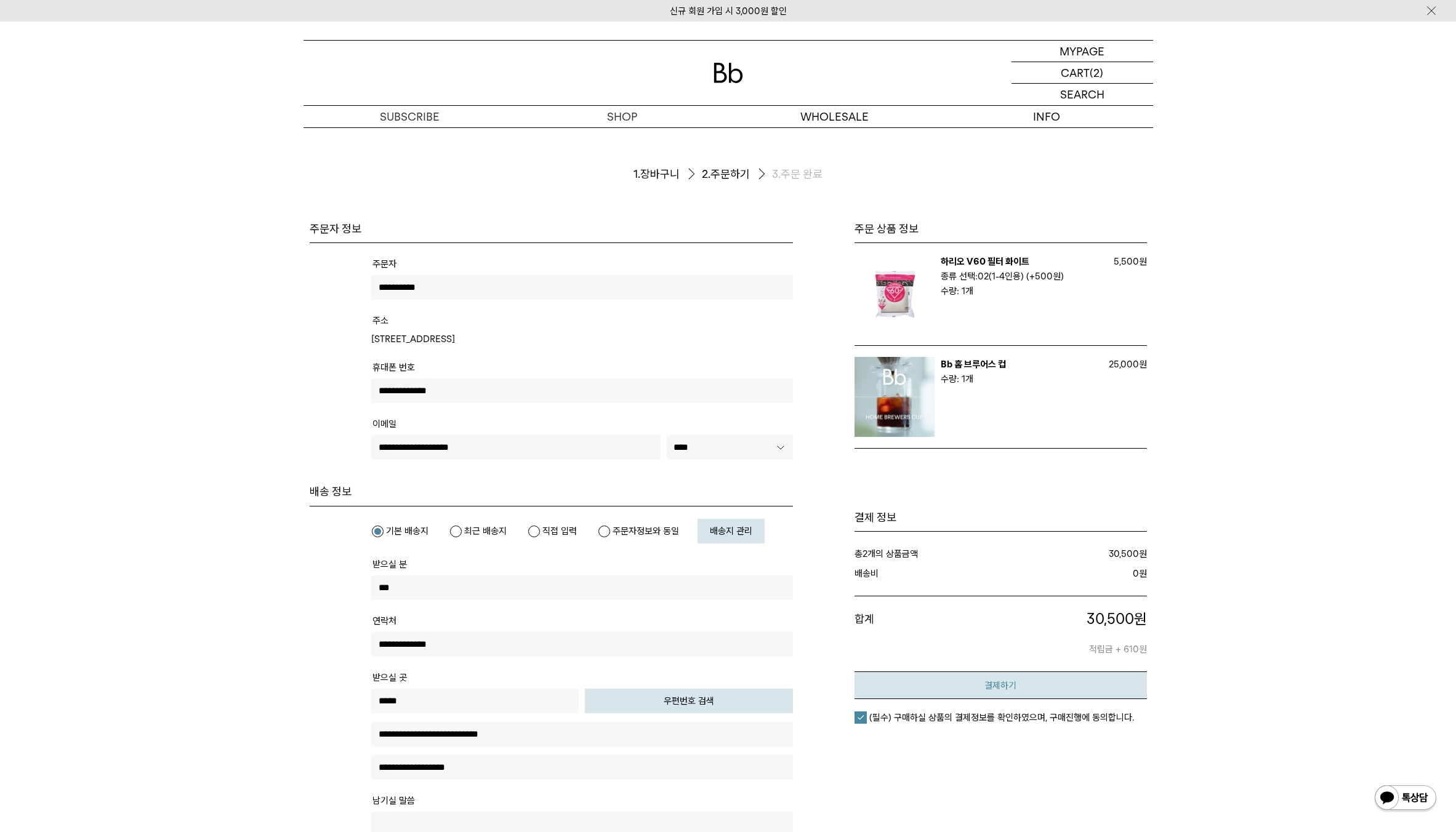
click at [1077, 692] on button "결제하기" at bounding box center [1001, 686] width 293 height 28
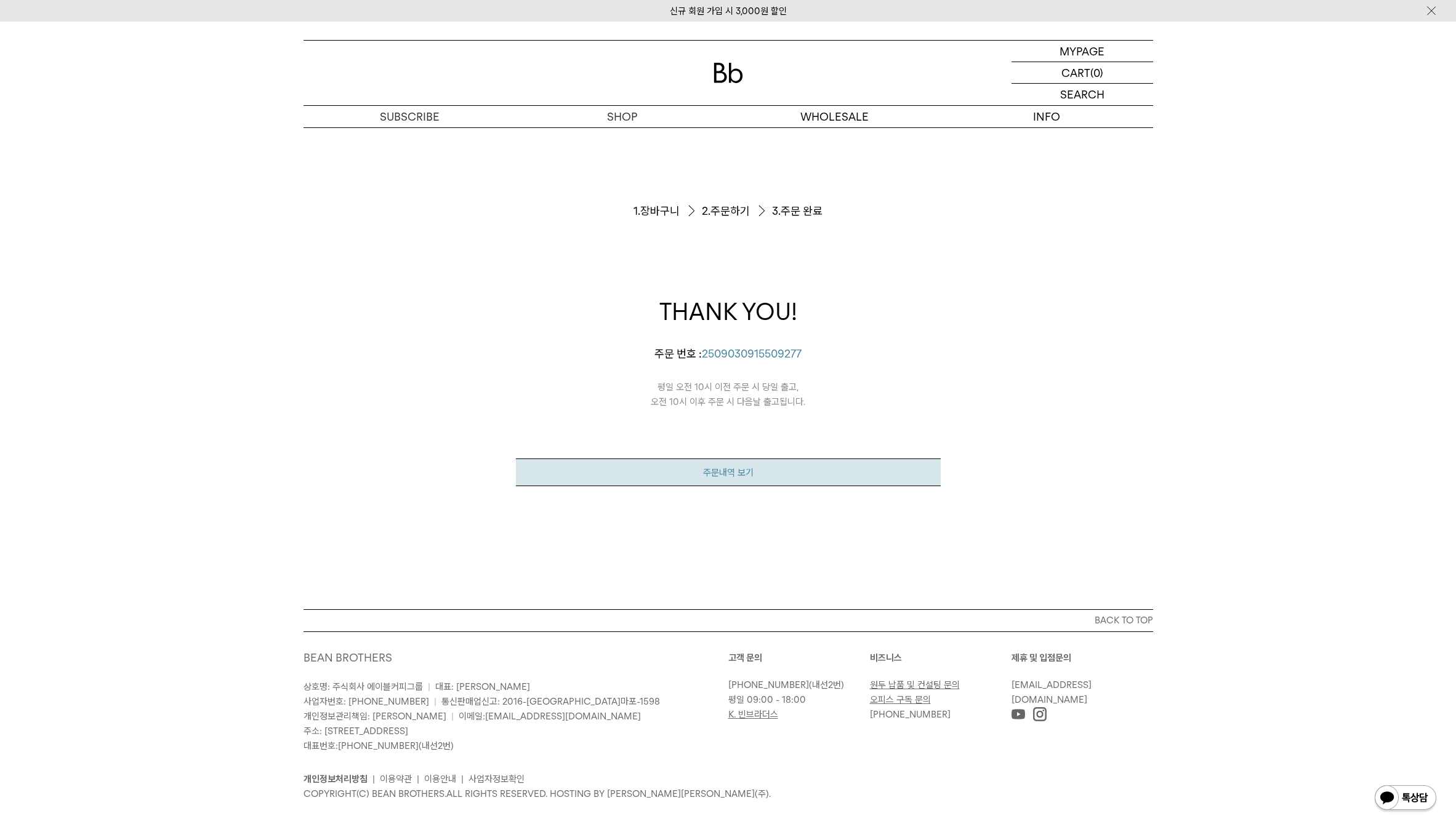
click at [897, 469] on link "주문내역 보기" at bounding box center [728, 473] width 425 height 28
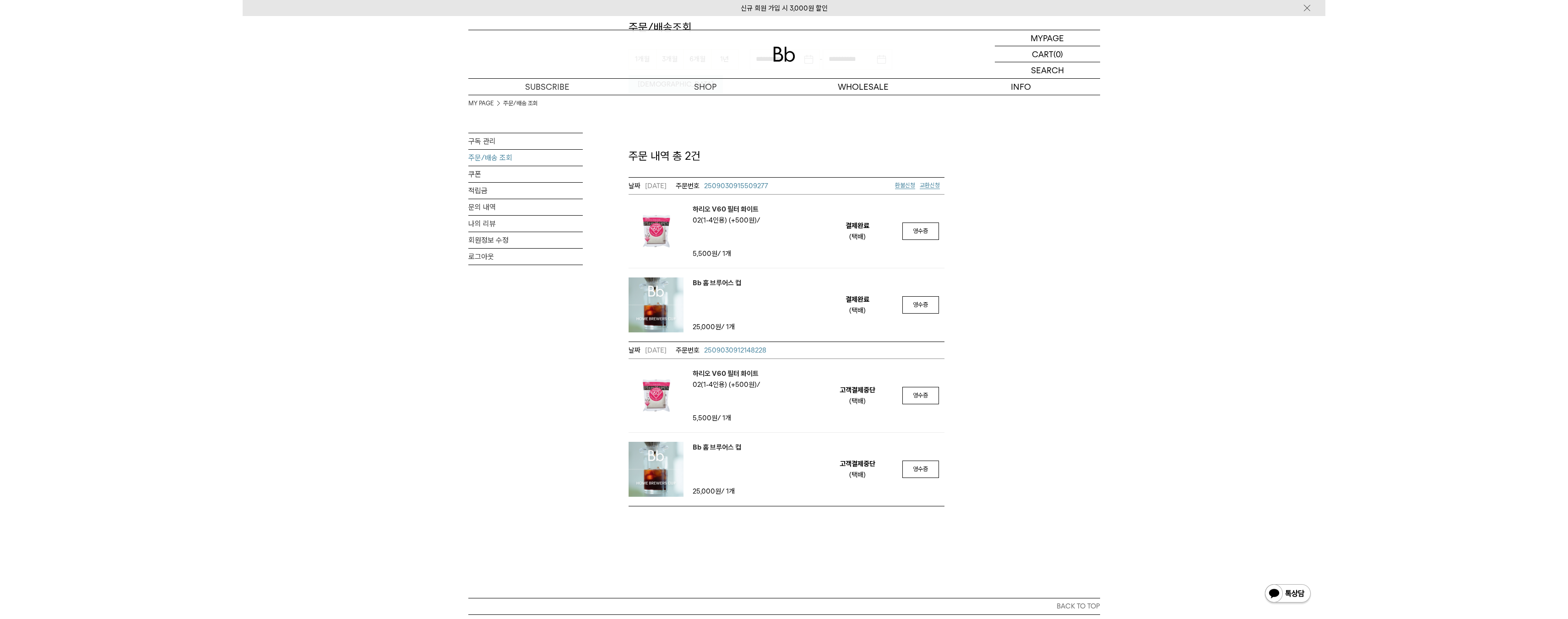
scroll to position [69, 0]
